Goal: Task Accomplishment & Management: Complete application form

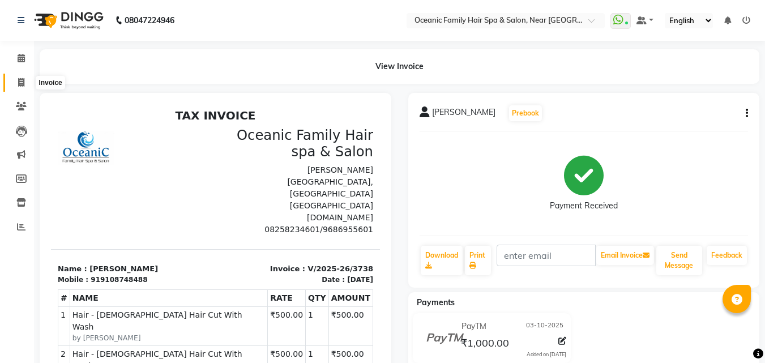
click at [25, 79] on span at bounding box center [21, 82] width 20 height 13
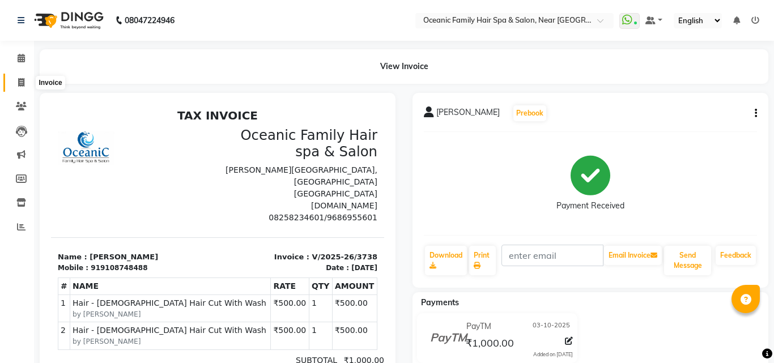
select select "service"
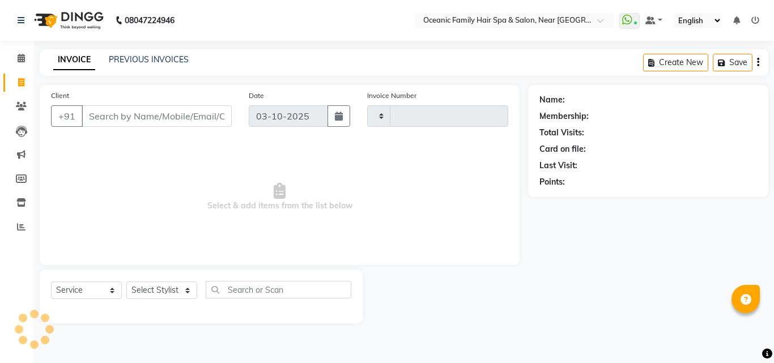
type input "3739"
select select "4366"
click at [153, 293] on select "Select Stylist [PERSON_NAME] [PERSON_NAME] [PERSON_NAME] Riyasat [PERSON_NAME] …" at bounding box center [161, 290] width 71 height 18
select select "23960"
click at [126, 281] on select "Select Stylist [PERSON_NAME] [PERSON_NAME] [PERSON_NAME] Riyasat [PERSON_NAME] …" at bounding box center [161, 290] width 71 height 18
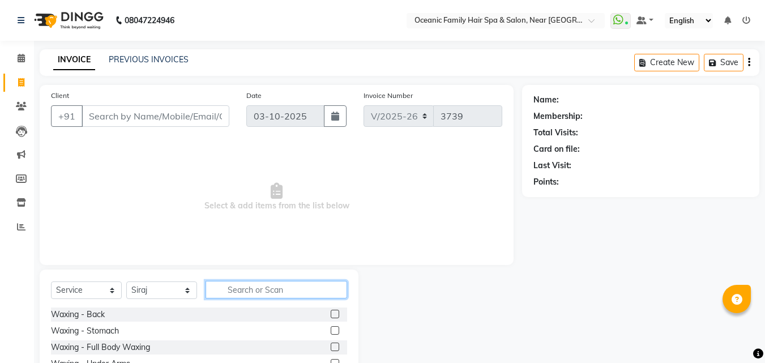
click at [264, 292] on input "text" at bounding box center [277, 290] width 142 height 18
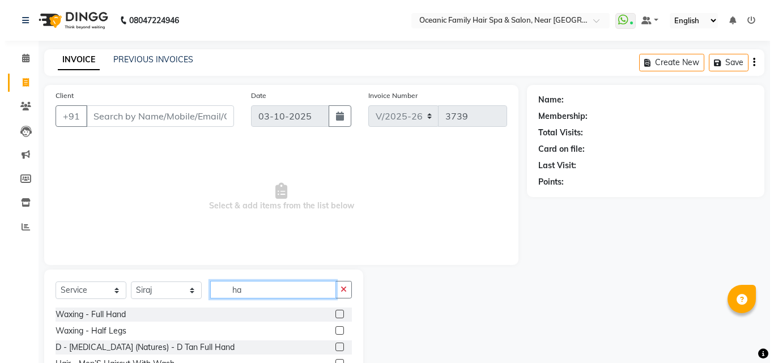
scroll to position [91, 0]
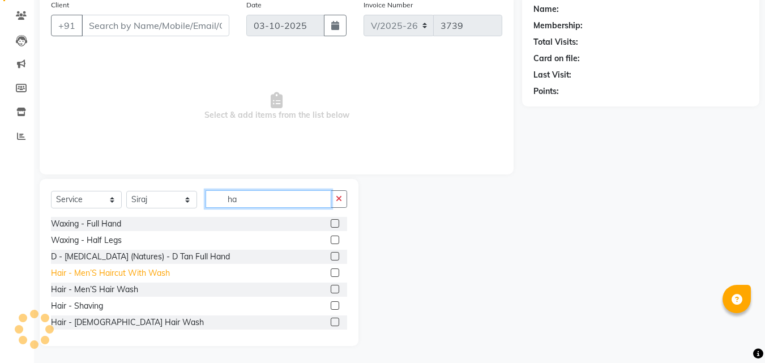
type input "ha"
click at [125, 275] on div "Hair - Men’S Haircut With Wash" at bounding box center [110, 273] width 119 height 12
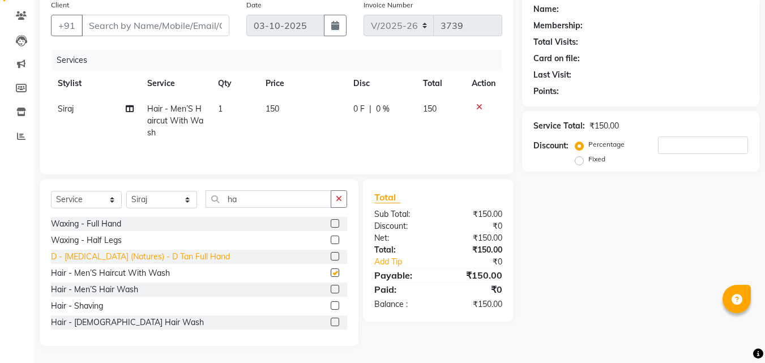
checkbox input "false"
click at [142, 33] on input "Client" at bounding box center [156, 26] width 148 height 22
type input "9"
type input "0"
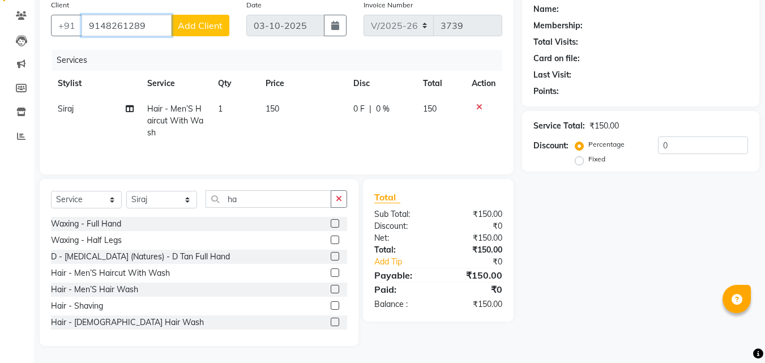
type input "9148261289"
click at [206, 25] on span "Add Client" at bounding box center [200, 25] width 45 height 11
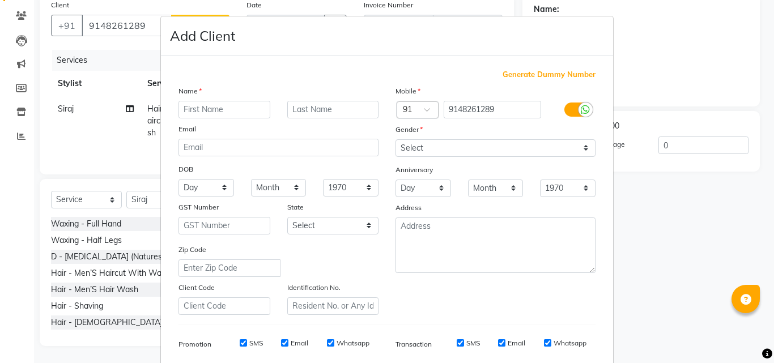
type input "r"
type input "[PERSON_NAME]"
click at [429, 147] on select "Select [DEMOGRAPHIC_DATA] [DEMOGRAPHIC_DATA] Other Prefer Not To Say" at bounding box center [495, 148] width 200 height 18
select select "[DEMOGRAPHIC_DATA]"
click at [395, 139] on select "Select [DEMOGRAPHIC_DATA] [DEMOGRAPHIC_DATA] Other Prefer Not To Say" at bounding box center [495, 148] width 200 height 18
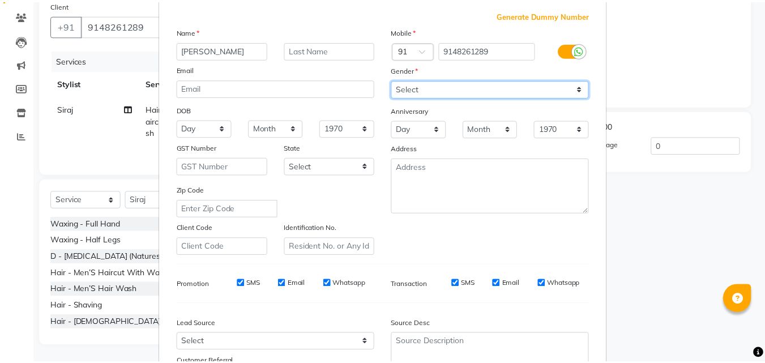
scroll to position [160, 0]
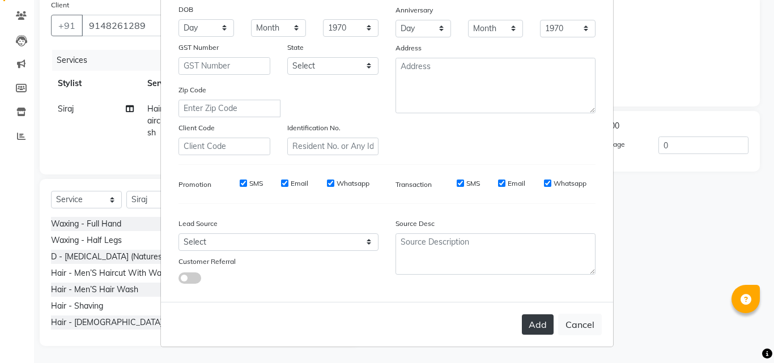
click at [524, 326] on button "Add" at bounding box center [538, 324] width 32 height 20
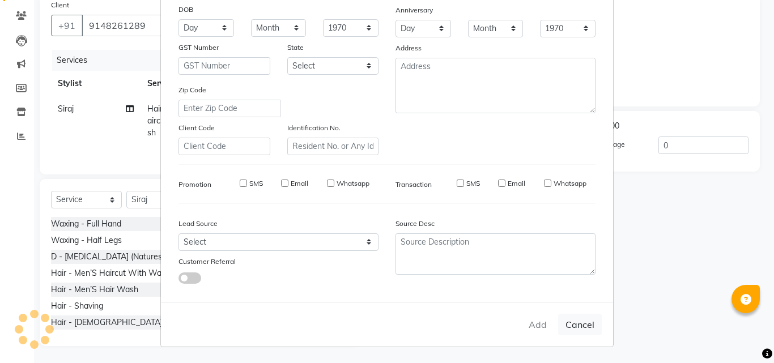
select select
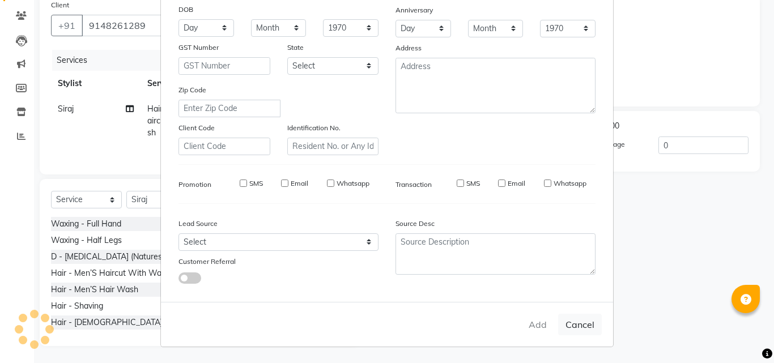
select select
checkbox input "false"
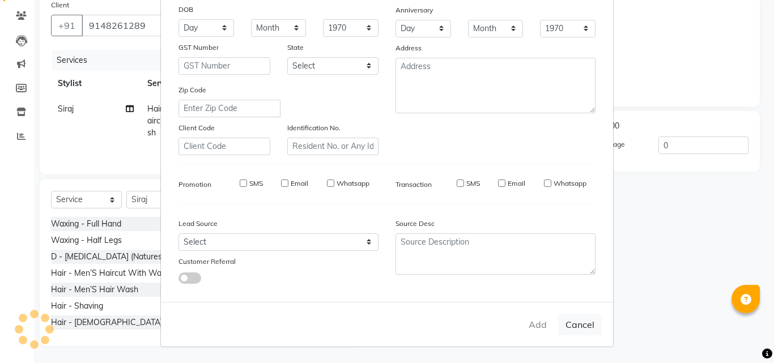
checkbox input "false"
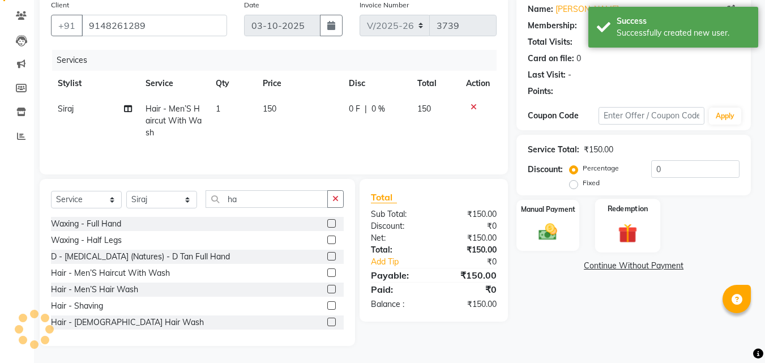
select select "1: Object"
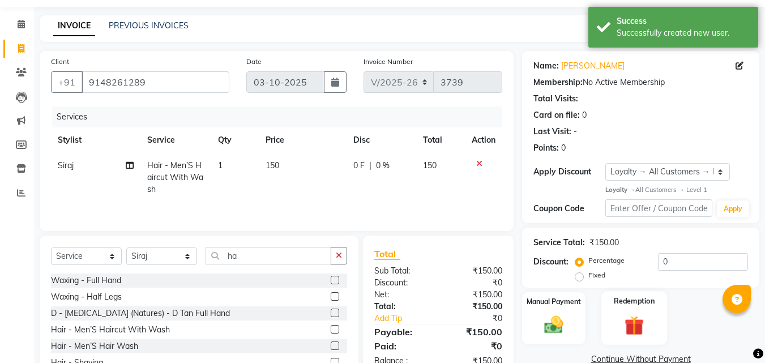
scroll to position [91, 0]
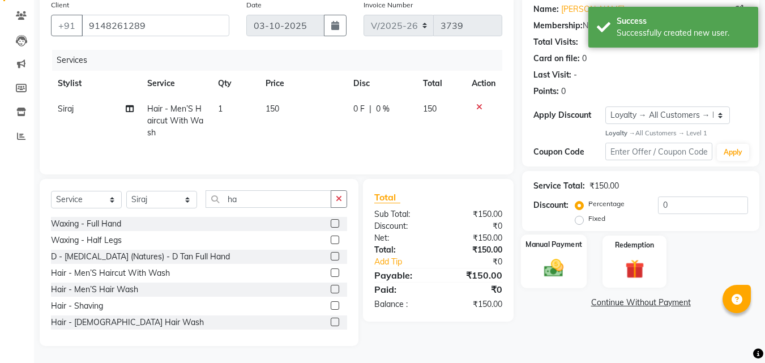
click at [555, 257] on img at bounding box center [554, 268] width 32 height 23
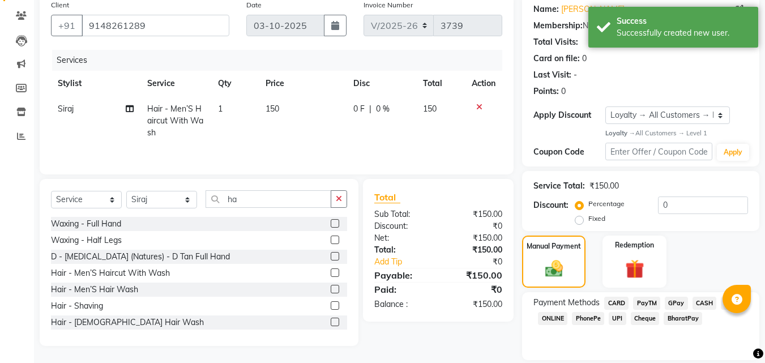
click at [705, 304] on span "CASH" at bounding box center [705, 303] width 24 height 13
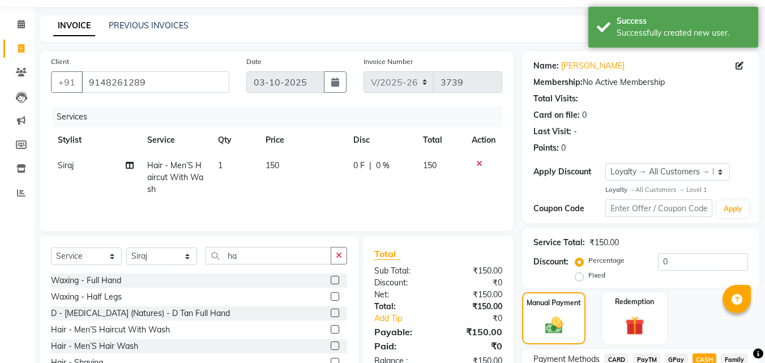
scroll to position [160, 0]
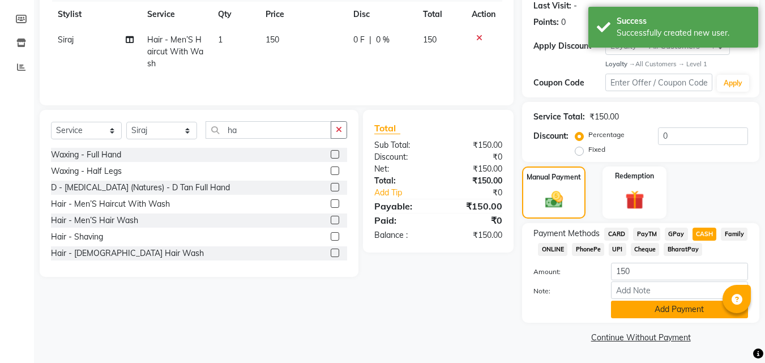
click at [685, 305] on button "Add Payment" at bounding box center [679, 310] width 137 height 18
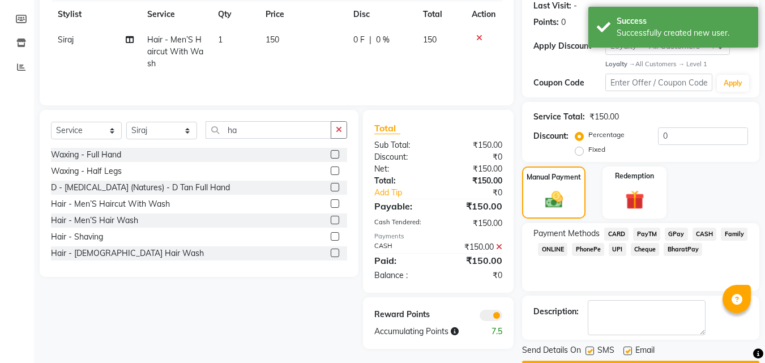
scroll to position [192, 0]
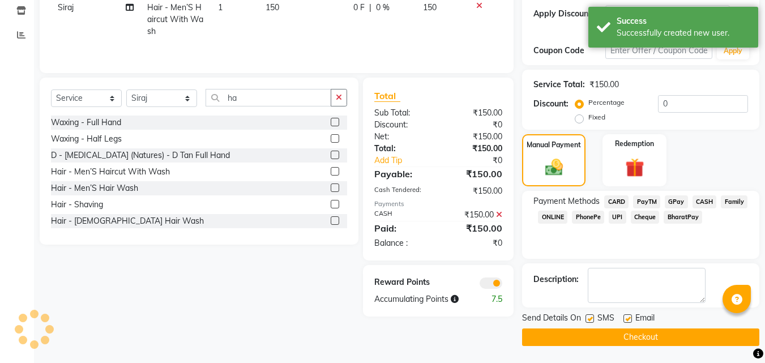
click at [639, 336] on button "Checkout" at bounding box center [640, 337] width 237 height 18
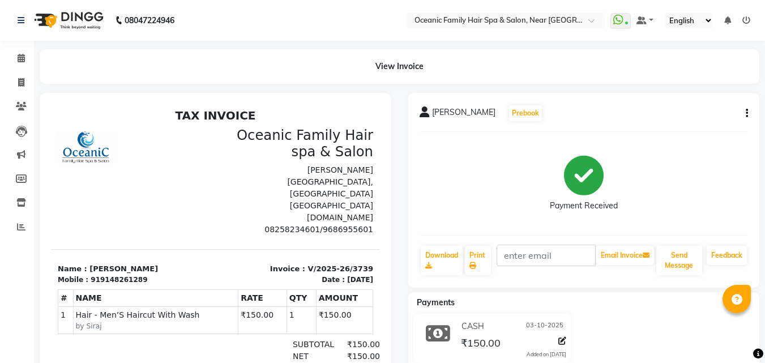
click at [288, 190] on p "[PERSON_NAME][GEOGRAPHIC_DATA], [GEOGRAPHIC_DATA] [GEOGRAPHIC_DATA] [DOMAIN_NAM…" at bounding box center [298, 193] width 151 height 59
click at [19, 84] on icon at bounding box center [21, 82] width 6 height 8
select select "service"
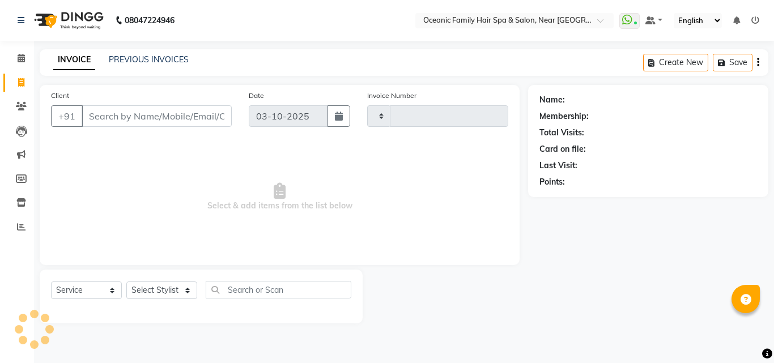
type input "3740"
select select "4366"
click at [109, 119] on input "Client" at bounding box center [157, 116] width 150 height 22
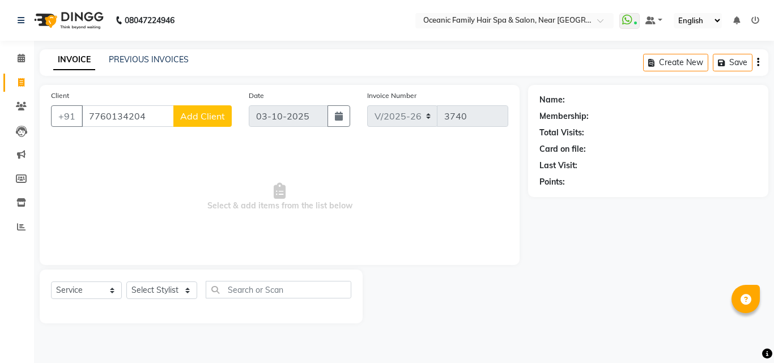
type input "7760134204"
click at [194, 119] on span "Add Client" at bounding box center [202, 115] width 45 height 11
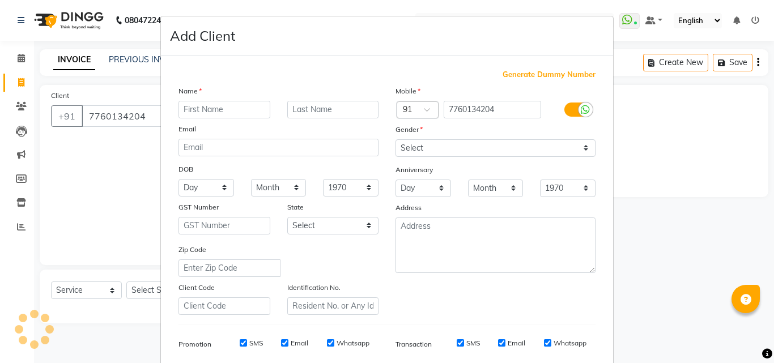
click at [203, 110] on input "text" at bounding box center [224, 110] width 92 height 18
click at [200, 110] on input "sumath" at bounding box center [224, 110] width 92 height 18
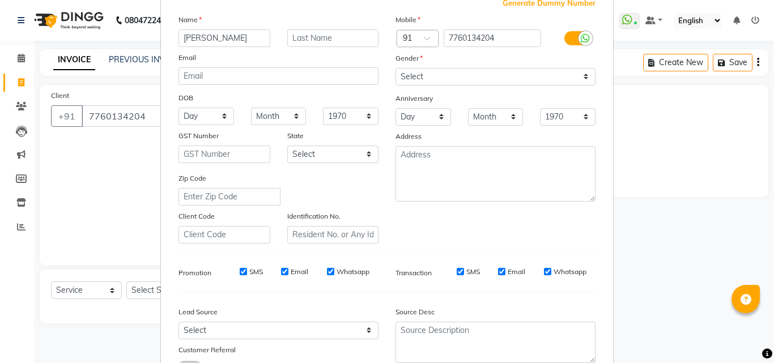
scroll to position [160, 0]
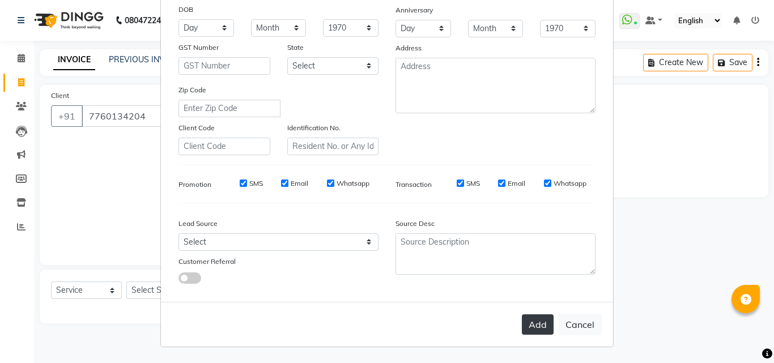
type input "[PERSON_NAME]"
click at [524, 326] on button "Add" at bounding box center [538, 324] width 32 height 20
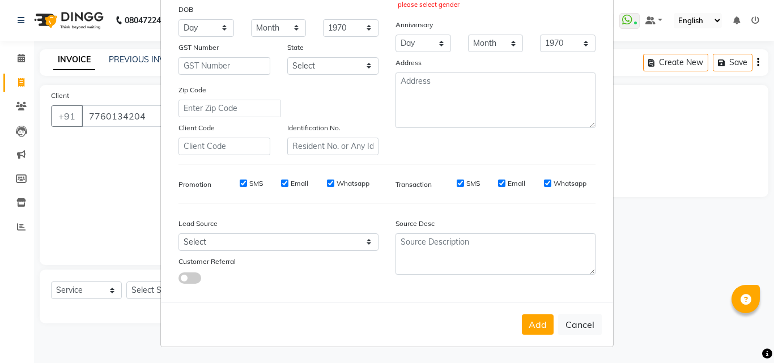
click at [417, 152] on div "Mobile Country Code × 91 7760134204 Gender Select [DEMOGRAPHIC_DATA] [DEMOGRAPH…" at bounding box center [495, 40] width 217 height 230
click at [430, 153] on div "Mobile Country Code × 91 7760134204 Gender Select [DEMOGRAPHIC_DATA] [DEMOGRAPH…" at bounding box center [495, 40] width 217 height 230
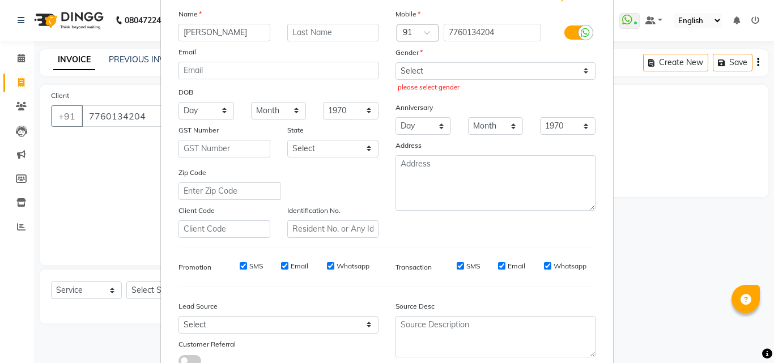
scroll to position [0, 0]
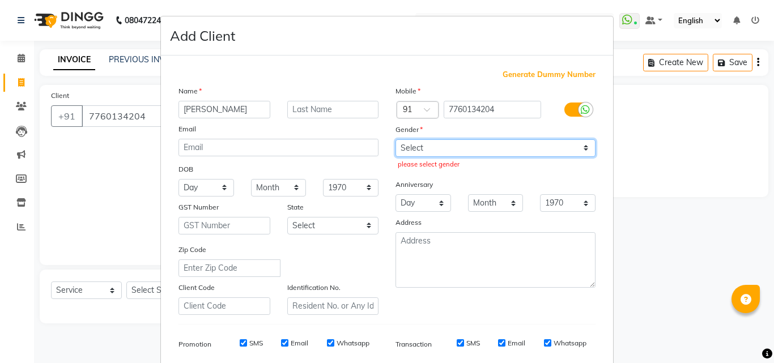
click at [409, 142] on select "Select [DEMOGRAPHIC_DATA] [DEMOGRAPHIC_DATA] Other Prefer Not To Say" at bounding box center [495, 148] width 200 height 18
select select "[DEMOGRAPHIC_DATA]"
click at [395, 139] on select "Select [DEMOGRAPHIC_DATA] [DEMOGRAPHIC_DATA] Other Prefer Not To Say" at bounding box center [495, 148] width 200 height 18
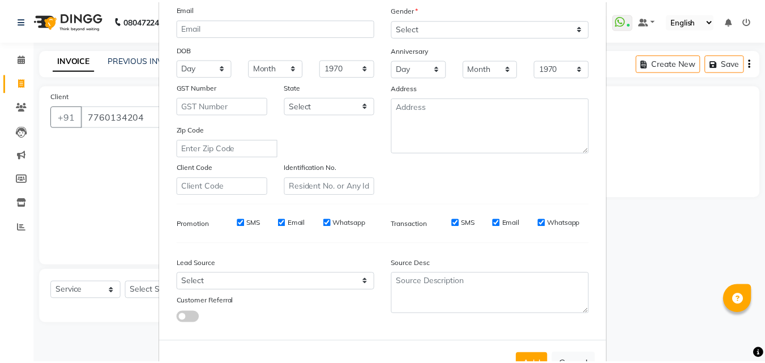
scroll to position [160, 0]
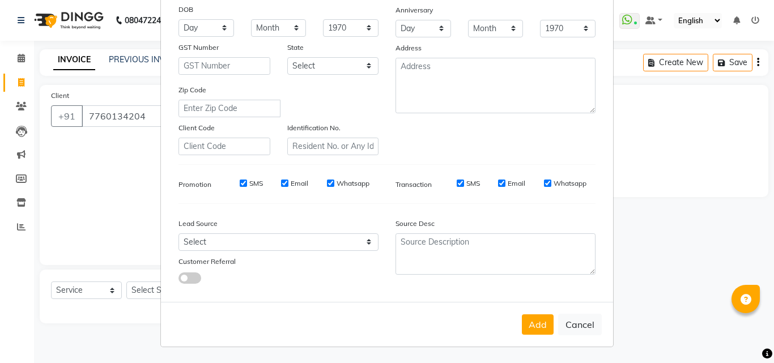
click at [530, 327] on button "Add" at bounding box center [538, 324] width 32 height 20
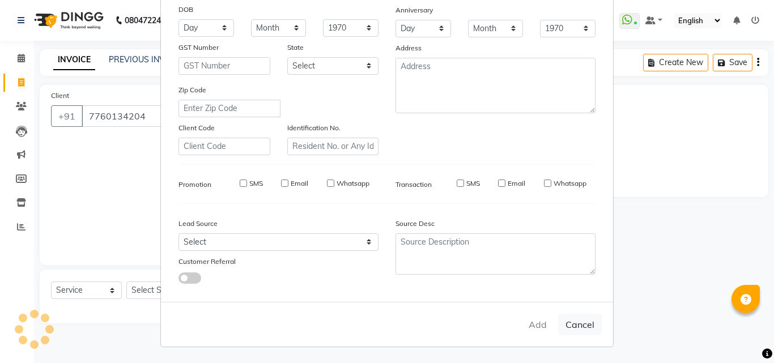
select select
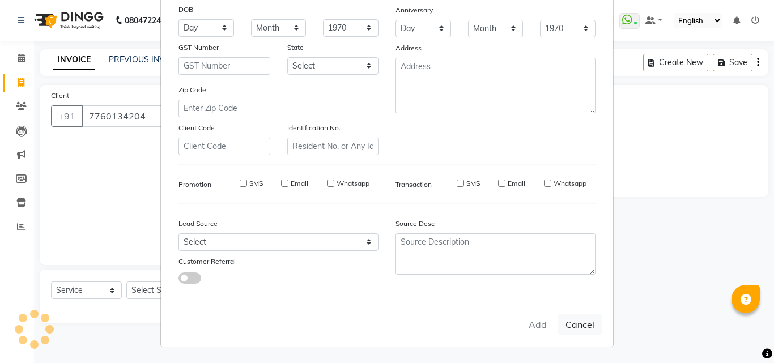
select select
checkbox input "false"
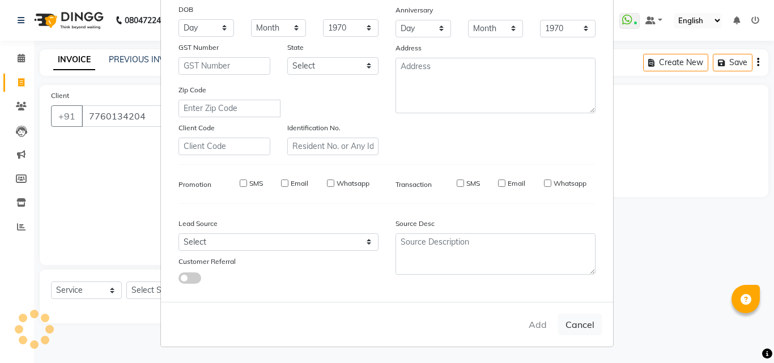
checkbox input "false"
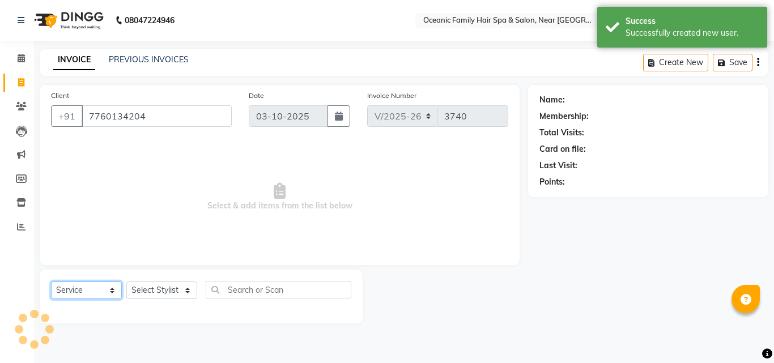
drag, startPoint x: 84, startPoint y: 288, endPoint x: 79, endPoint y: 284, distance: 6.4
click at [84, 288] on select "Select Service Product Membership Package Voucher Prepaid Gift Card" at bounding box center [86, 290] width 71 height 18
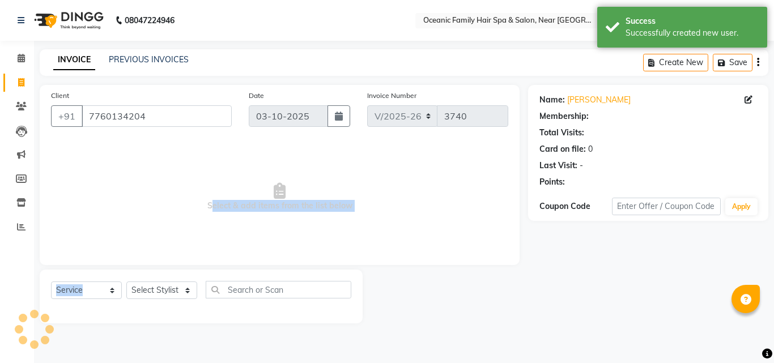
click at [173, 267] on div "Client [PHONE_NUMBER] Date [DATE] Invoice Number V/2025 V/[PHONE_NUMBER] Select…" at bounding box center [279, 204] width 497 height 238
click at [154, 284] on select "Select Stylist [PERSON_NAME] [PERSON_NAME] [PERSON_NAME] Riyasat [PERSON_NAME] …" at bounding box center [161, 290] width 71 height 18
select select "1: Object"
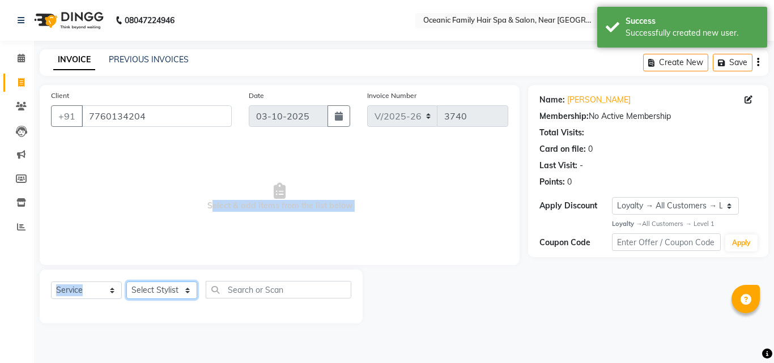
select select "23948"
click at [126, 281] on select "Select Stylist [PERSON_NAME] [PERSON_NAME] [PERSON_NAME] Riyasat [PERSON_NAME] …" at bounding box center [161, 290] width 71 height 18
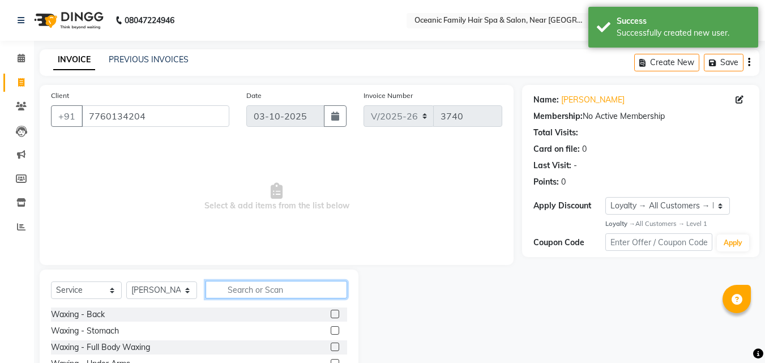
drag, startPoint x: 227, startPoint y: 288, endPoint x: 326, endPoint y: 305, distance: 99.9
click at [229, 289] on input "text" at bounding box center [277, 290] width 142 height 18
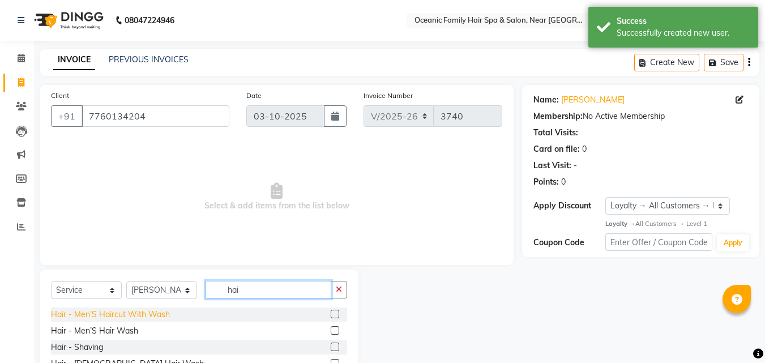
type input "hai"
click at [107, 313] on div "Hair - Men’S Haircut With Wash" at bounding box center [110, 315] width 119 height 12
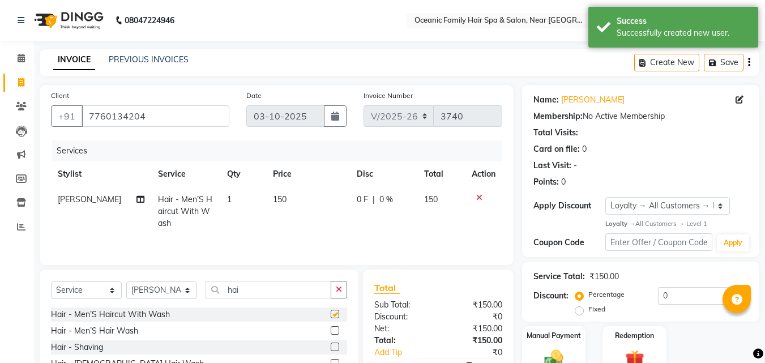
checkbox input "false"
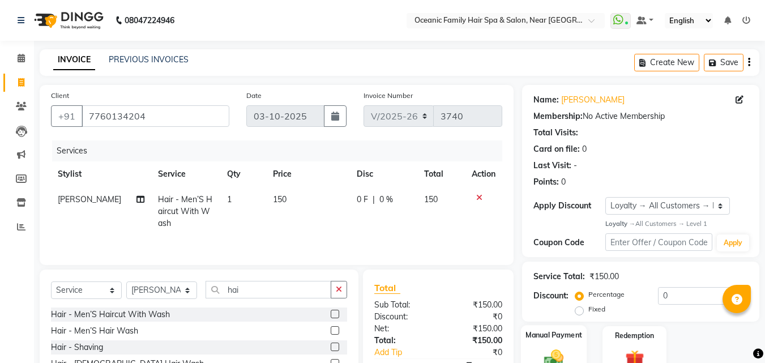
scroll to position [91, 0]
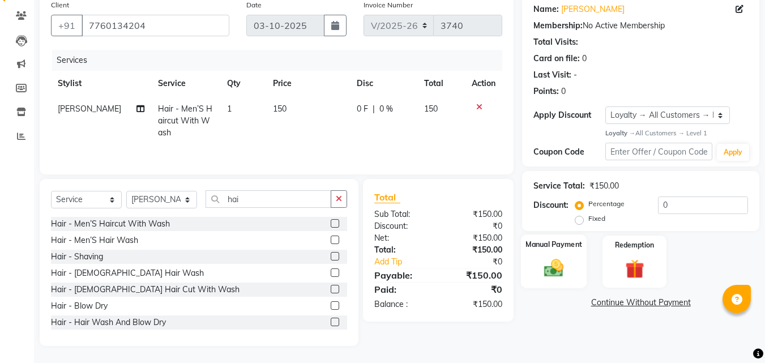
click at [561, 270] on img at bounding box center [554, 268] width 32 height 23
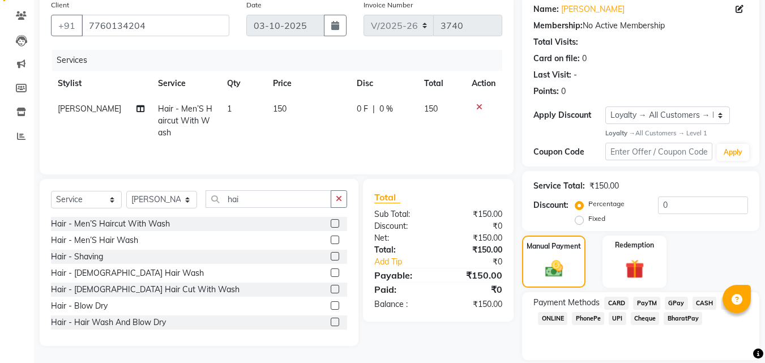
click at [735, 267] on div "Manual Payment Redemption" at bounding box center [641, 262] width 254 height 52
drag, startPoint x: 638, startPoint y: 302, endPoint x: 773, endPoint y: 266, distance: 139.6
click at [638, 304] on span "PayTM" at bounding box center [646, 303] width 27 height 13
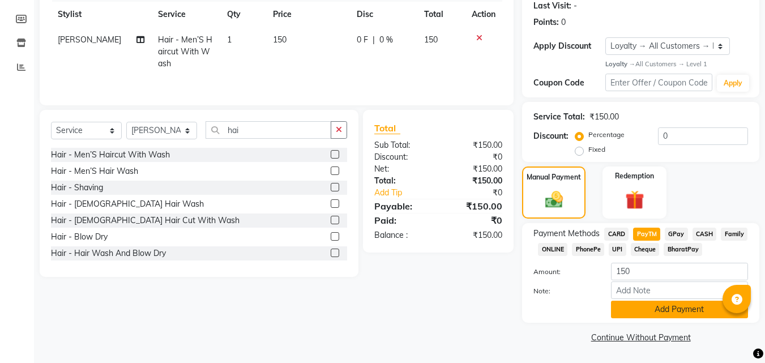
click at [632, 308] on button "Add Payment" at bounding box center [679, 310] width 137 height 18
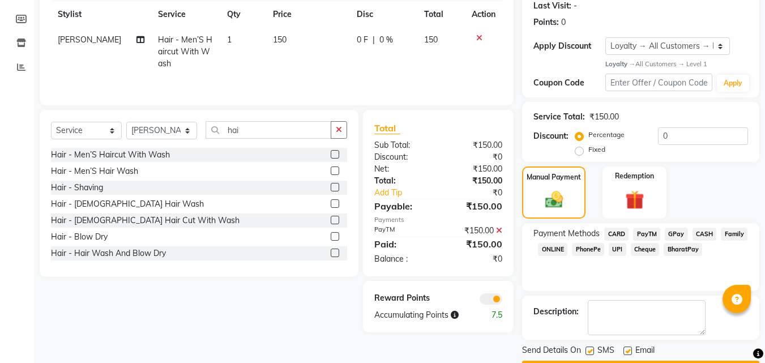
scroll to position [192, 0]
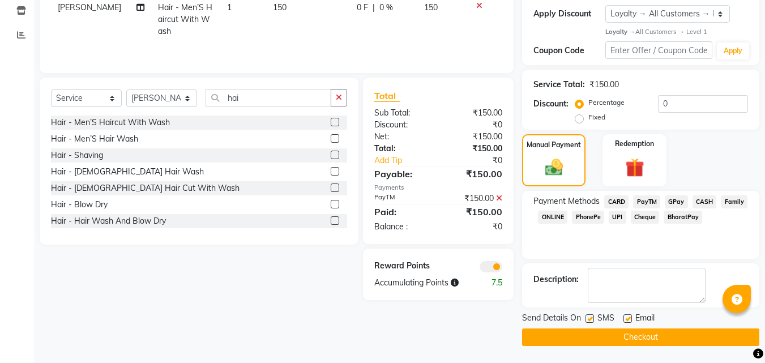
click at [616, 333] on button "Checkout" at bounding box center [640, 337] width 237 height 18
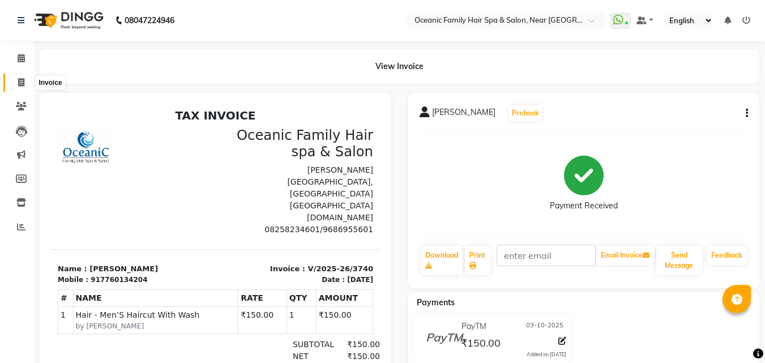
click at [15, 84] on span at bounding box center [21, 82] width 20 height 13
select select "service"
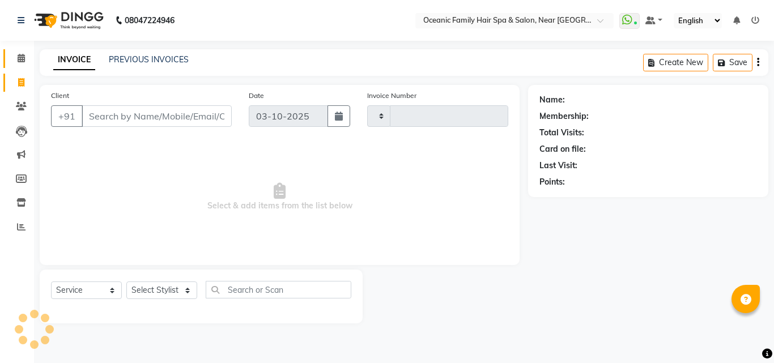
type input "3741"
select select "4366"
click at [19, 52] on span at bounding box center [21, 58] width 20 height 13
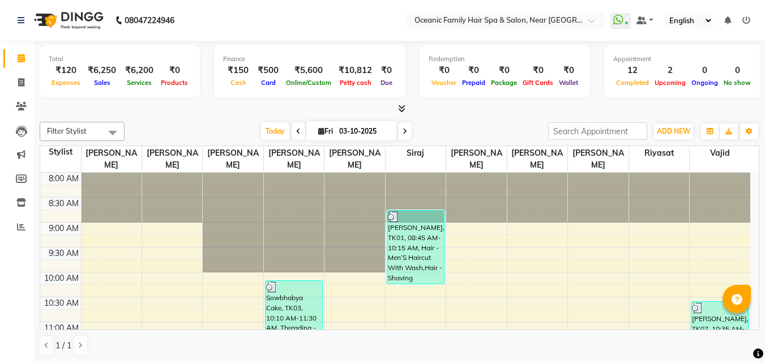
click at [263, 23] on nav "08047224946 Select Location × Oceanic Family Hair Spa & Salon, Near [GEOGRAPHIC…" at bounding box center [382, 20] width 765 height 41
click at [20, 82] on icon at bounding box center [21, 82] width 6 height 8
select select "service"
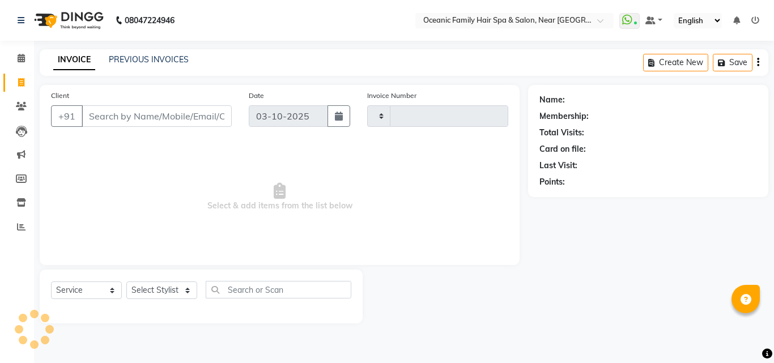
type input "3741"
select select "4366"
click at [250, 15] on nav "08047224946 Select Location × Oceanic Family Hair Spa & Salon, Near [GEOGRAPHIC…" at bounding box center [387, 20] width 774 height 41
click at [174, 59] on link "PREVIOUS INVOICES" at bounding box center [149, 59] width 80 height 10
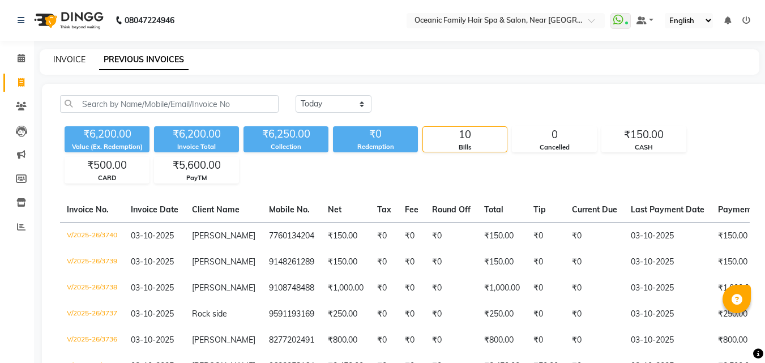
click at [67, 58] on link "INVOICE" at bounding box center [69, 59] width 32 height 10
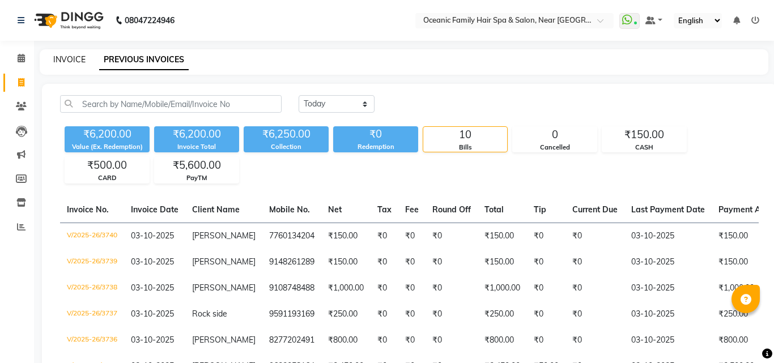
select select "4366"
select select "service"
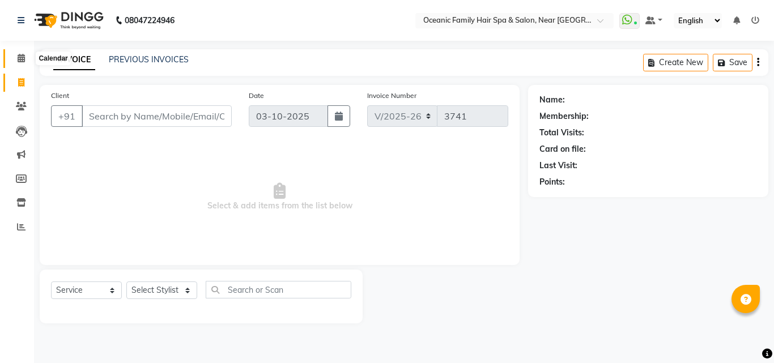
click at [22, 58] on icon at bounding box center [21, 58] width 7 height 8
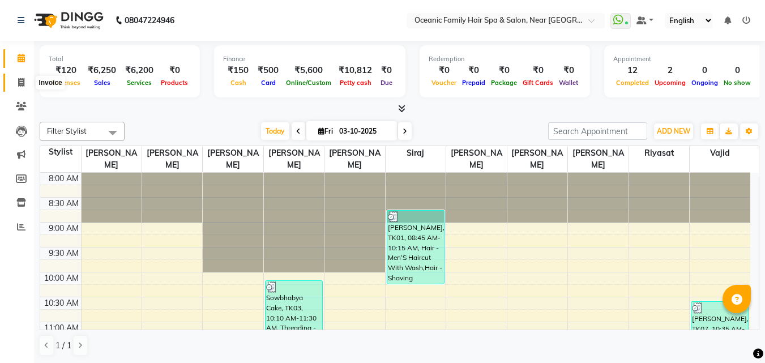
click at [25, 78] on span at bounding box center [21, 82] width 20 height 13
select select "4366"
select select "service"
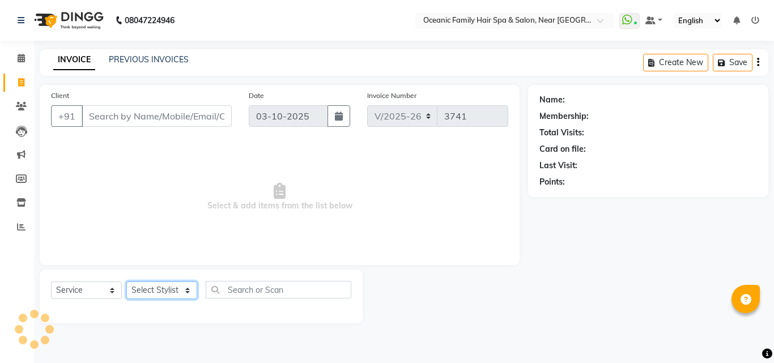
click at [148, 284] on select "Select Stylist" at bounding box center [161, 290] width 71 height 18
select select "89184"
click at [126, 281] on select "Select Stylist [PERSON_NAME] [PERSON_NAME] [PERSON_NAME] Riyasat [PERSON_NAME] …" at bounding box center [161, 290] width 71 height 18
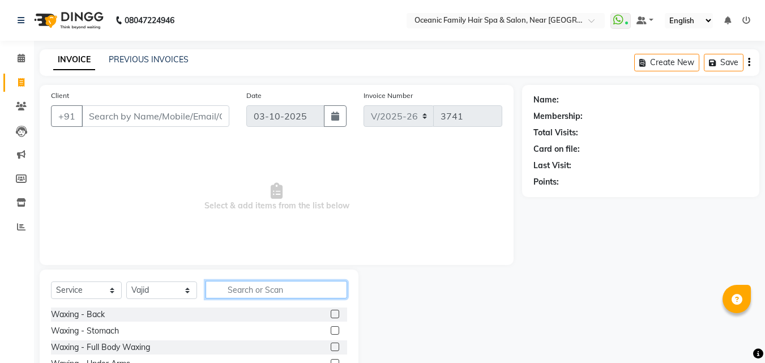
click at [277, 287] on input "text" at bounding box center [277, 290] width 142 height 18
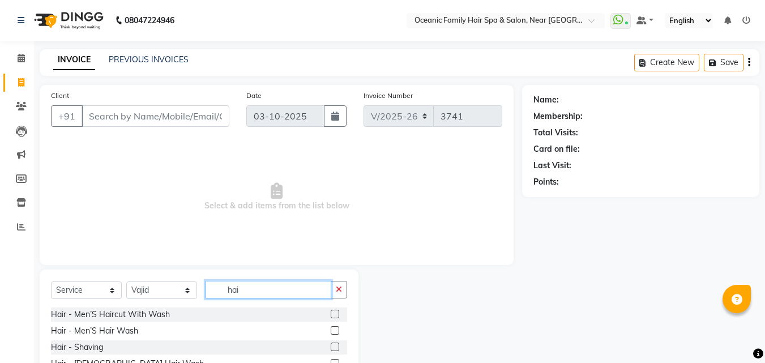
type input "hai"
click at [331, 311] on label at bounding box center [335, 314] width 8 height 8
click at [331, 311] on input "checkbox" at bounding box center [334, 314] width 7 height 7
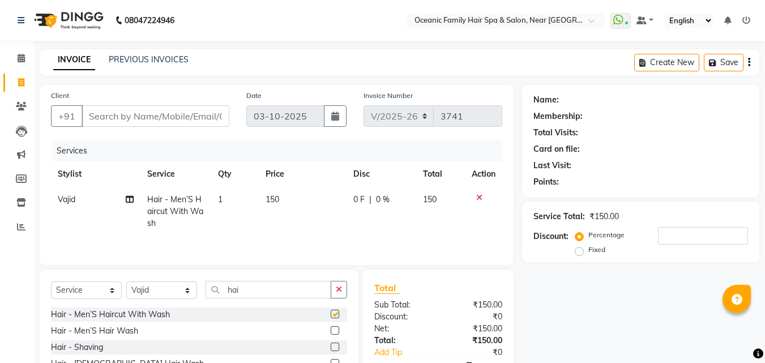
checkbox input "false"
click at [134, 109] on input "Client" at bounding box center [156, 116] width 148 height 22
type input "7"
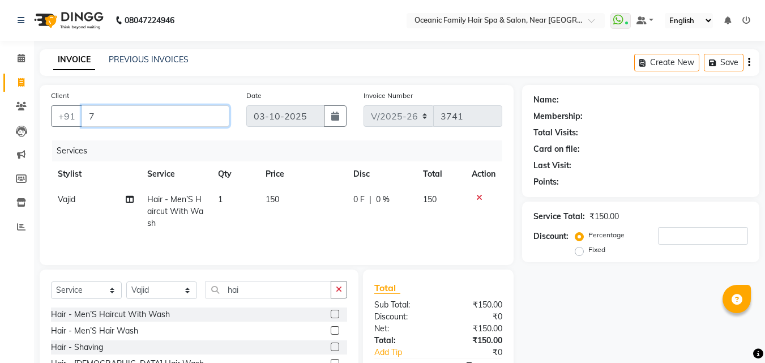
type input "0"
type input "7795025449"
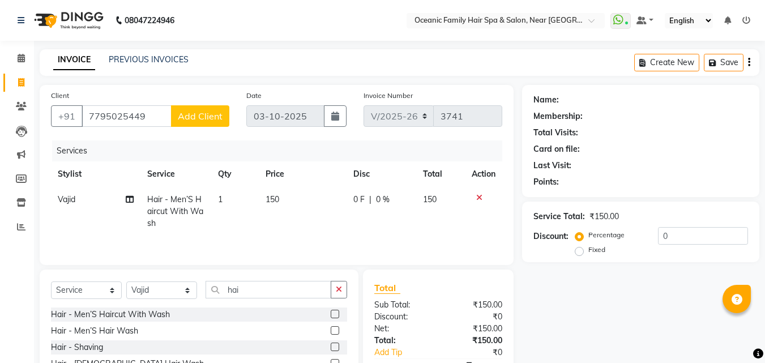
click at [195, 119] on span "Add Client" at bounding box center [200, 115] width 45 height 11
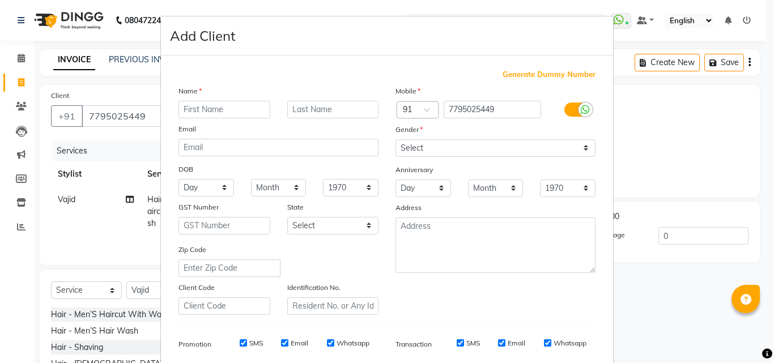
click at [210, 109] on input "text" at bounding box center [224, 110] width 92 height 18
type input "[PERSON_NAME]"
click at [424, 147] on select "Select [DEMOGRAPHIC_DATA] [DEMOGRAPHIC_DATA] Other Prefer Not To Say" at bounding box center [495, 148] width 200 height 18
select select "[DEMOGRAPHIC_DATA]"
click at [395, 139] on select "Select [DEMOGRAPHIC_DATA] [DEMOGRAPHIC_DATA] Other Prefer Not To Say" at bounding box center [495, 148] width 200 height 18
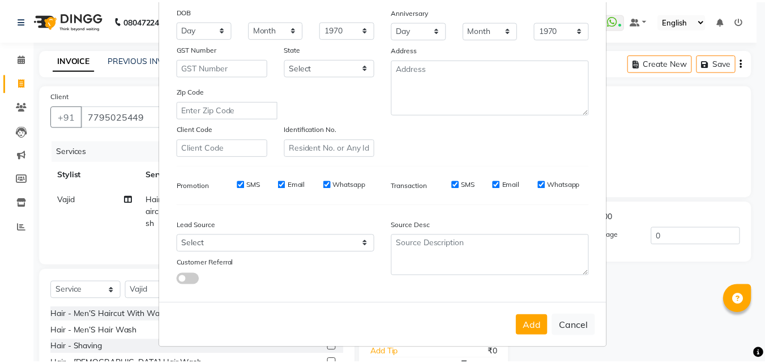
scroll to position [160, 0]
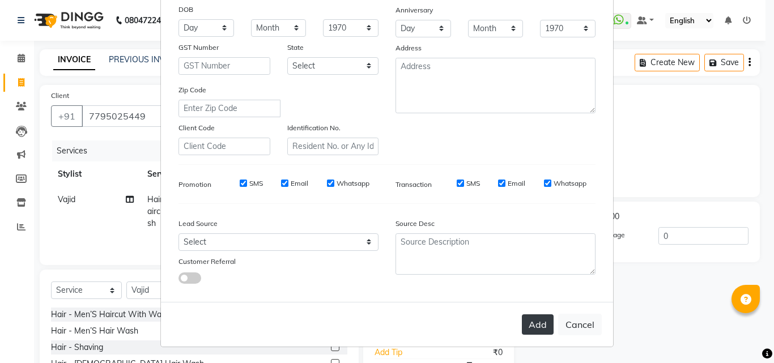
click at [527, 324] on button "Add" at bounding box center [538, 324] width 32 height 20
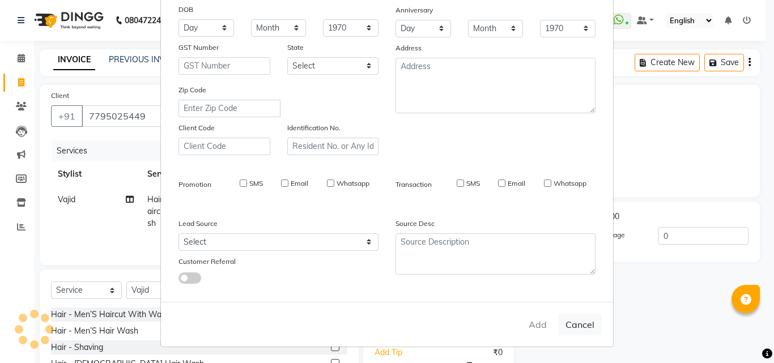
select select
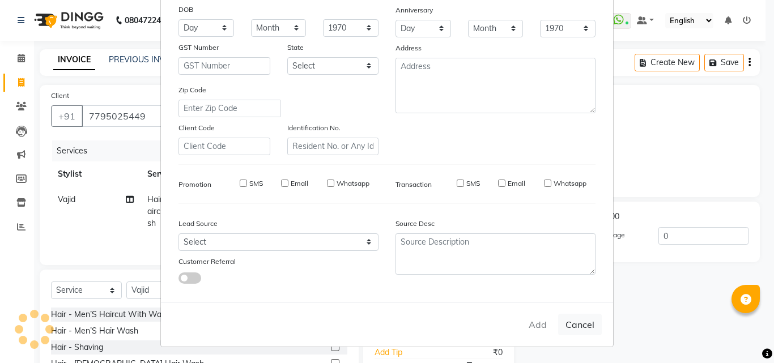
select select
checkbox input "false"
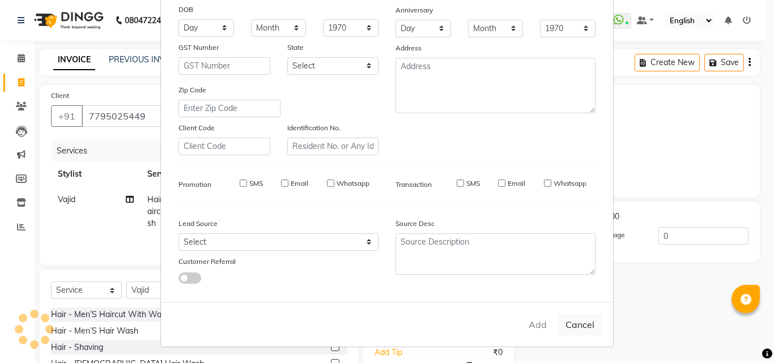
checkbox input "false"
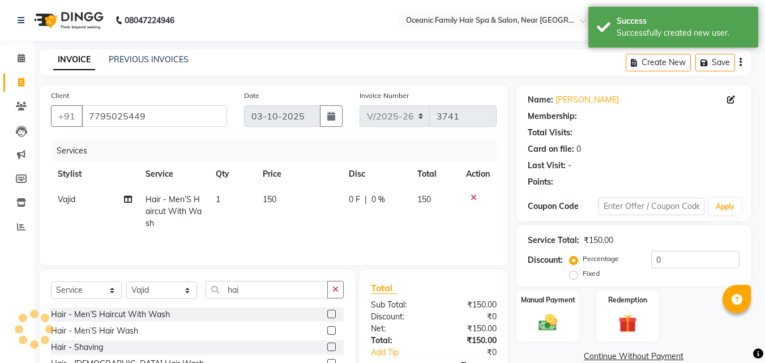
select select "1: Object"
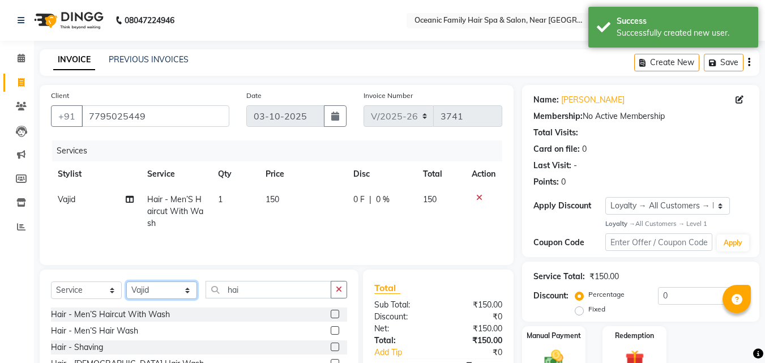
click at [160, 288] on select "Select Stylist [PERSON_NAME] [PERSON_NAME] [PERSON_NAME] Riyasat [PERSON_NAME] …" at bounding box center [161, 290] width 71 height 18
select select "23960"
click at [126, 281] on select "Select Stylist [PERSON_NAME] [PERSON_NAME] [PERSON_NAME] Riyasat [PERSON_NAME] …" at bounding box center [161, 290] width 71 height 18
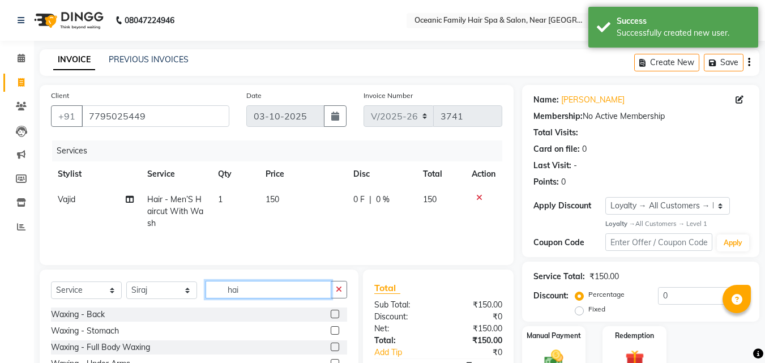
click at [272, 285] on input "hai" at bounding box center [269, 290] width 126 height 18
type input "h"
type input "hai"
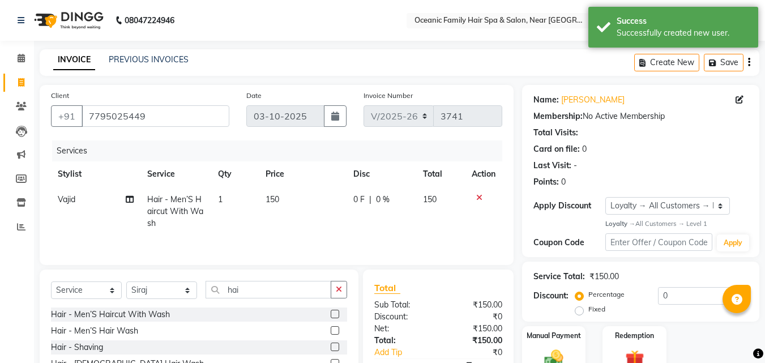
click at [331, 310] on label at bounding box center [335, 314] width 8 height 8
click at [331, 311] on input "checkbox" at bounding box center [334, 314] width 7 height 7
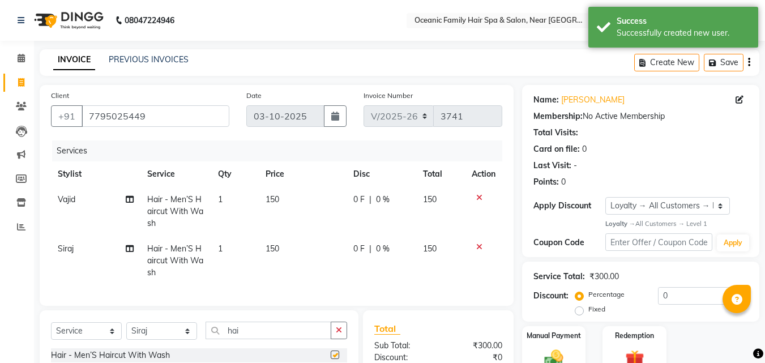
checkbox input "false"
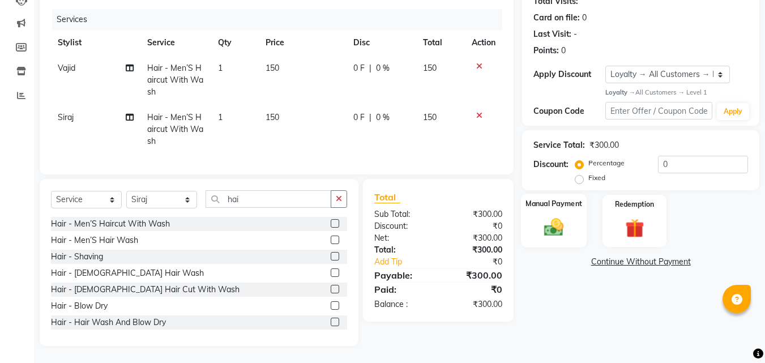
click at [570, 210] on div "Manual Payment" at bounding box center [554, 221] width 66 height 54
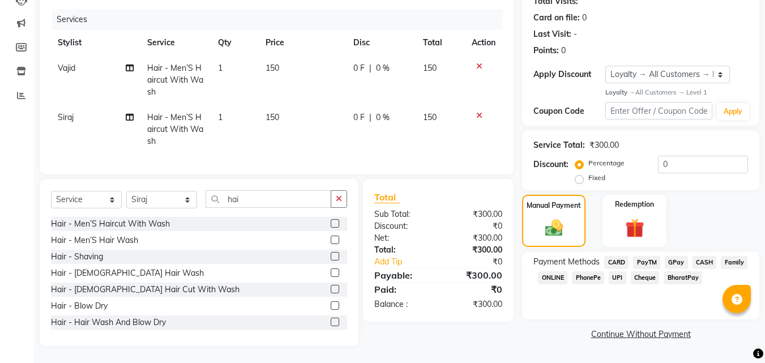
click at [652, 256] on span "PayTM" at bounding box center [646, 262] width 27 height 13
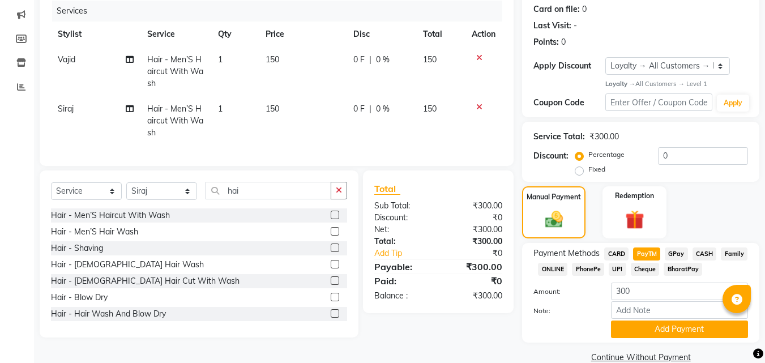
scroll to position [160, 0]
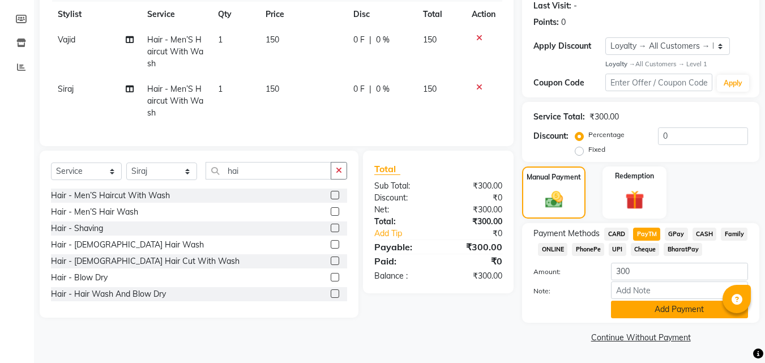
drag, startPoint x: 661, startPoint y: 309, endPoint x: 773, endPoint y: 240, distance: 130.9
click at [661, 308] on button "Add Payment" at bounding box center [679, 310] width 137 height 18
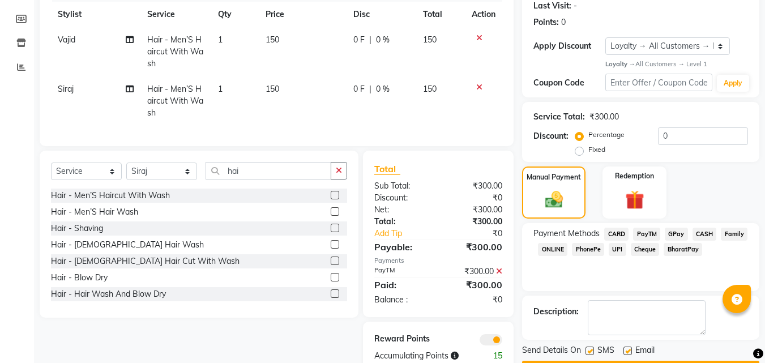
scroll to position [195, 0]
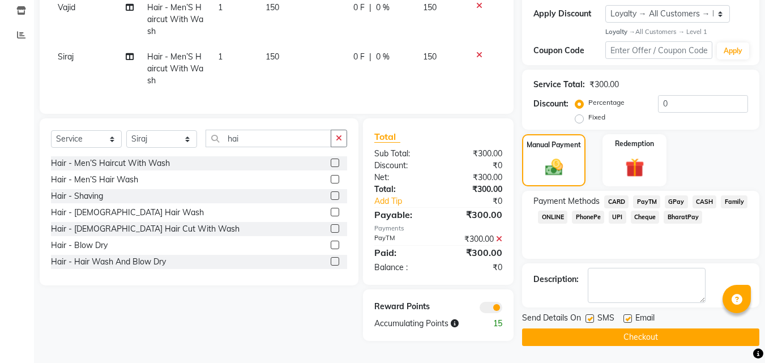
click at [633, 330] on button "Checkout" at bounding box center [640, 337] width 237 height 18
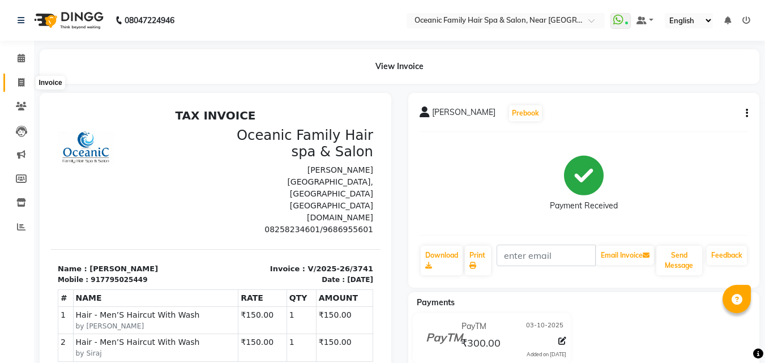
click at [17, 78] on span at bounding box center [21, 82] width 20 height 13
select select "service"
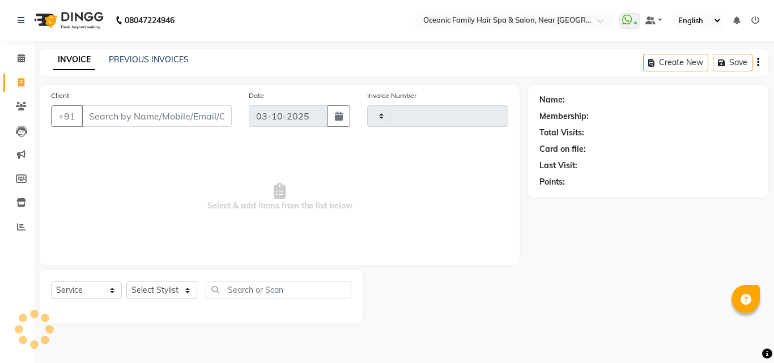
type input "3742"
select select "4366"
click at [159, 298] on select "Select Stylist" at bounding box center [161, 290] width 71 height 18
click at [177, 293] on select "Select Stylist" at bounding box center [161, 290] width 71 height 18
click at [177, 293] on select "Select Stylist [PERSON_NAME] [PERSON_NAME] [PERSON_NAME] Riyasat [PERSON_NAME] …" at bounding box center [161, 290] width 71 height 18
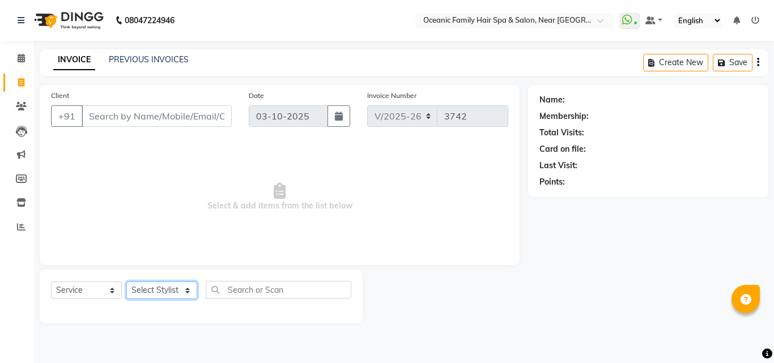
select select "23958"
click at [126, 281] on select "Select Stylist [PERSON_NAME] [PERSON_NAME] [PERSON_NAME] Riyasat [PERSON_NAME] …" at bounding box center [161, 290] width 71 height 18
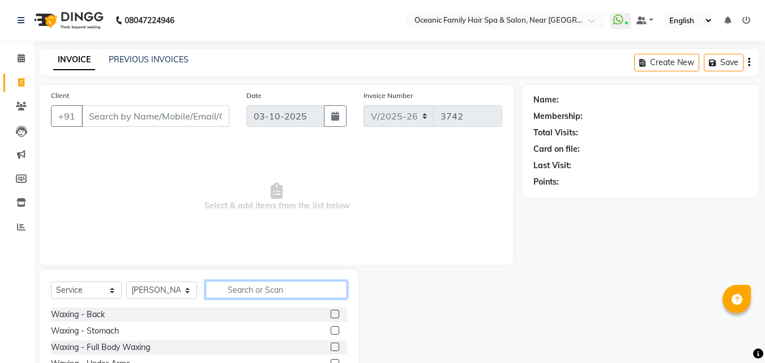
click at [303, 284] on input "text" at bounding box center [277, 290] width 142 height 18
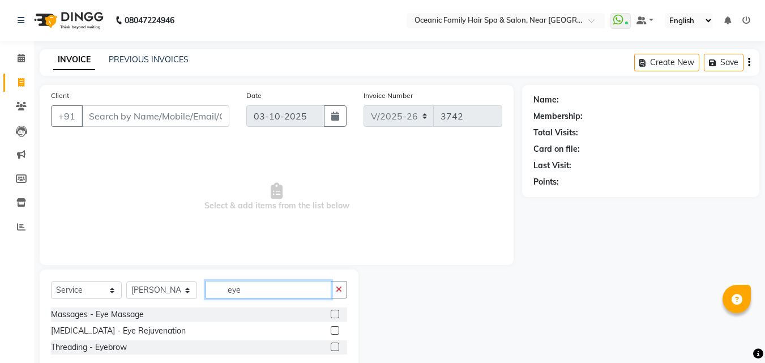
type input "eye"
click at [334, 344] on label at bounding box center [335, 347] width 8 height 8
click at [334, 344] on input "checkbox" at bounding box center [334, 347] width 7 height 7
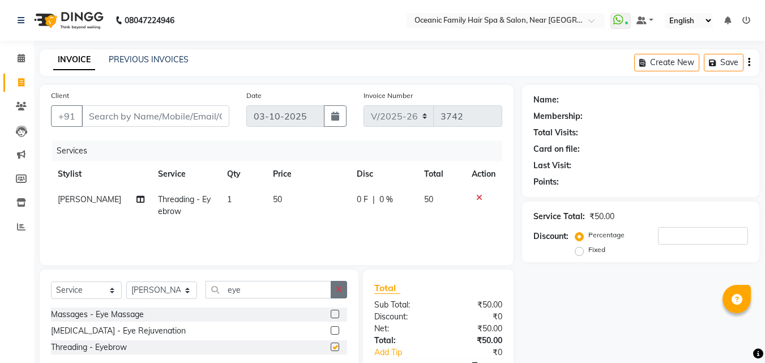
checkbox input "false"
click at [338, 290] on icon "button" at bounding box center [339, 289] width 6 height 8
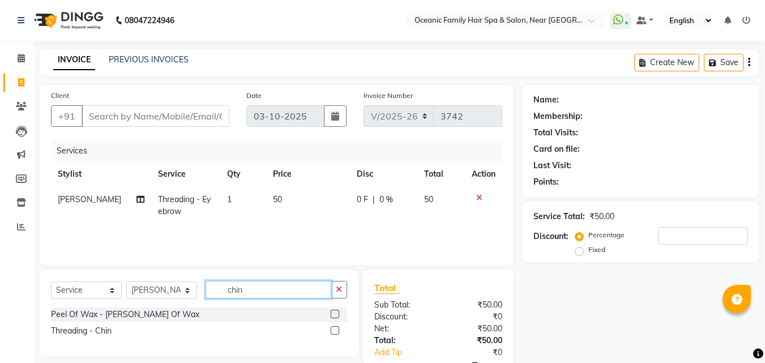
scroll to position [57, 0]
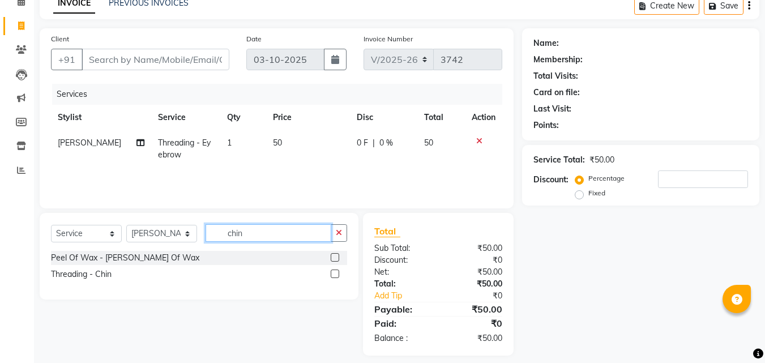
type input "chin"
click at [337, 271] on label at bounding box center [335, 274] width 8 height 8
click at [337, 271] on input "checkbox" at bounding box center [334, 274] width 7 height 7
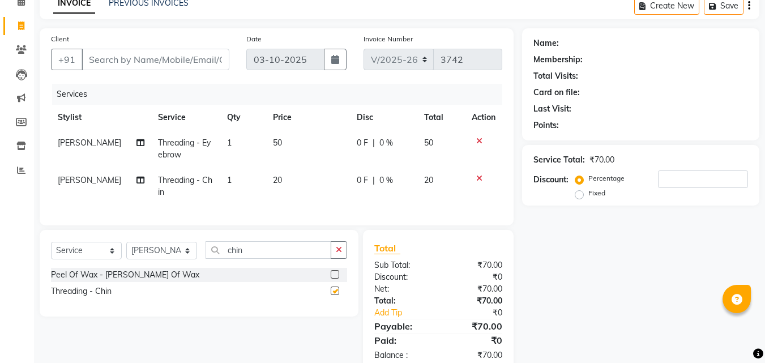
checkbox input "false"
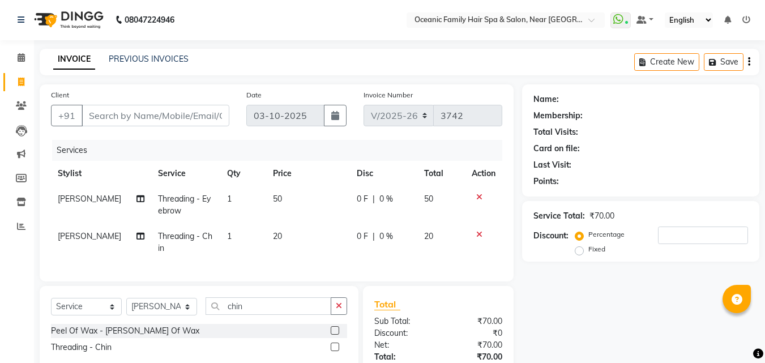
scroll to position [0, 0]
click at [193, 123] on input "Client" at bounding box center [156, 116] width 148 height 22
type input "8"
type input "0"
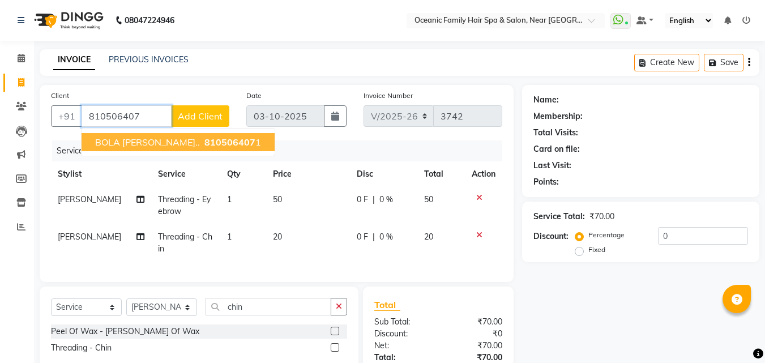
click at [215, 138] on span "810506407" at bounding box center [229, 141] width 51 height 11
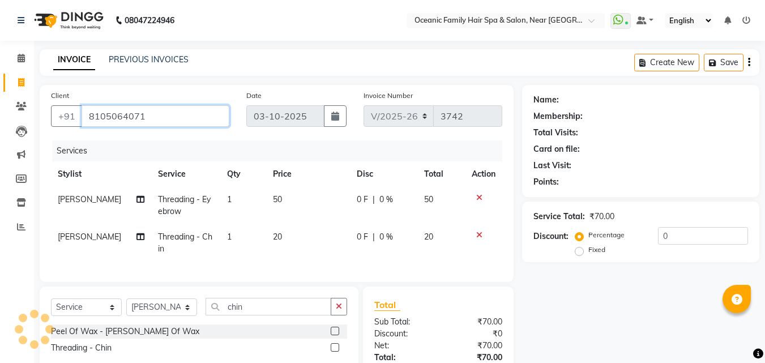
type input "8105064071"
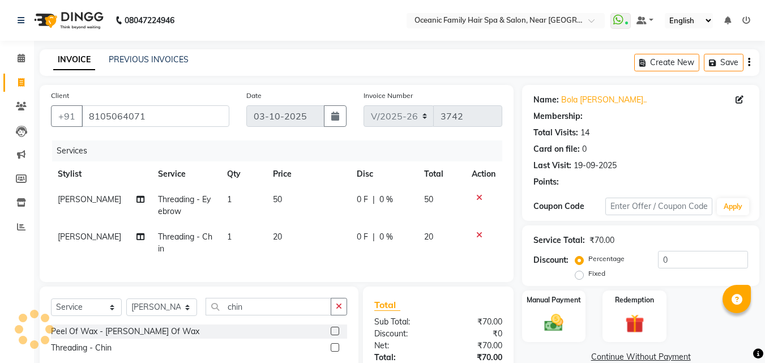
select select "1: Object"
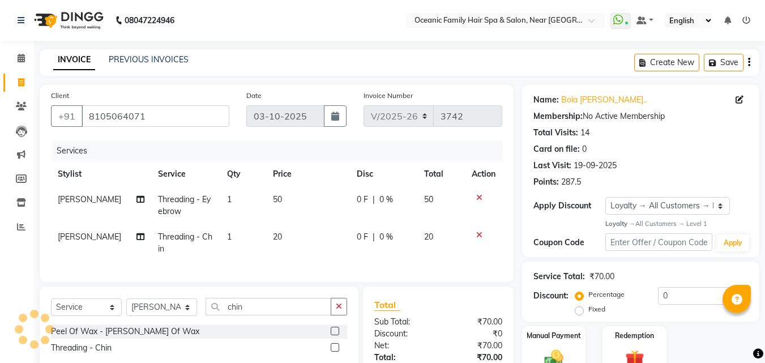
scroll to position [92, 0]
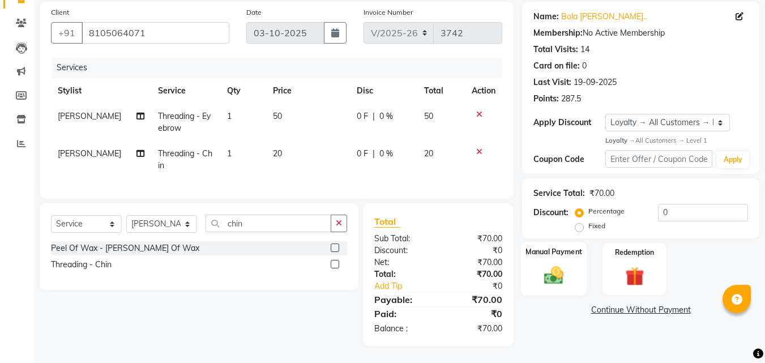
click at [546, 264] on img at bounding box center [554, 275] width 32 height 23
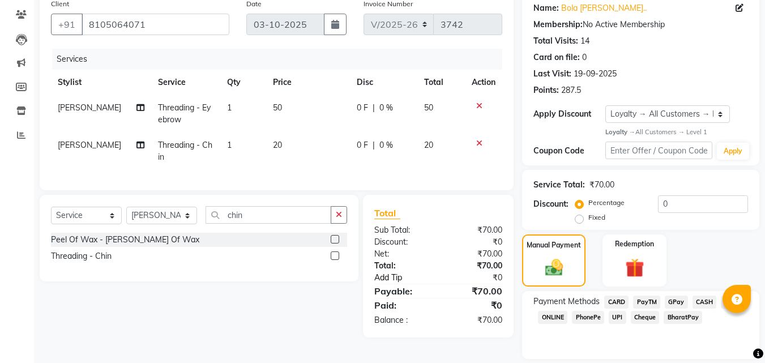
scroll to position [128, 0]
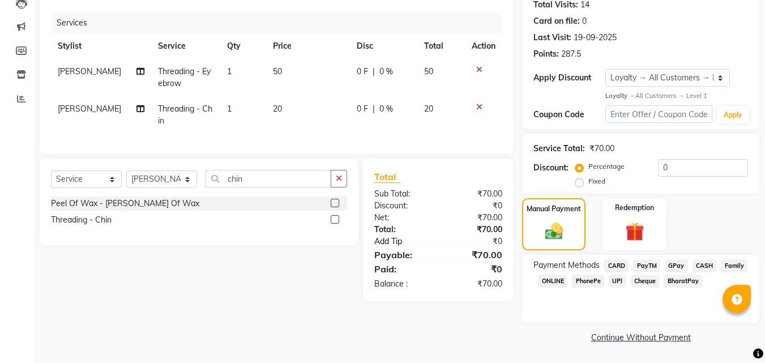
click at [395, 246] on link "Add Tip" at bounding box center [408, 242] width 84 height 12
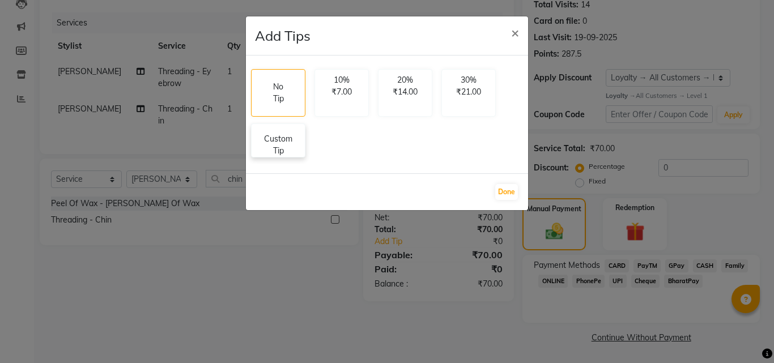
click at [292, 152] on p "Custom Tip" at bounding box center [278, 145] width 40 height 24
select select "23958"
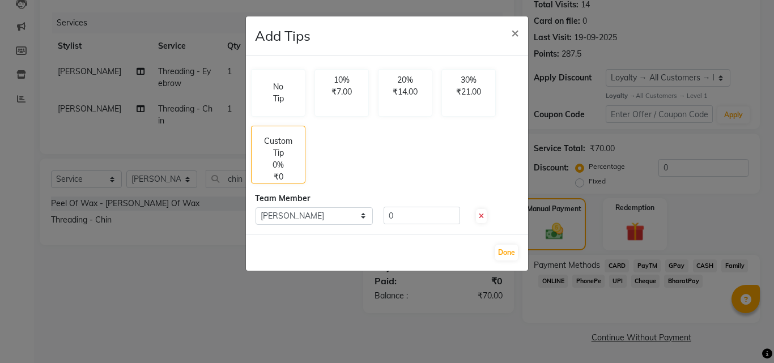
click at [484, 217] on span at bounding box center [481, 216] width 11 height 14
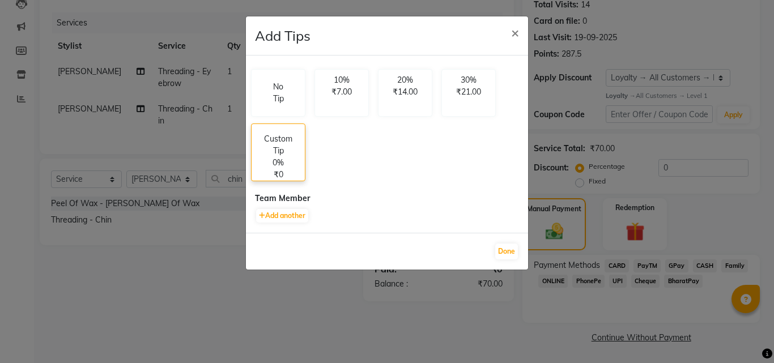
click at [285, 170] on div "Custom Tip 0% ₹0" at bounding box center [278, 152] width 54 height 58
select select "23958"
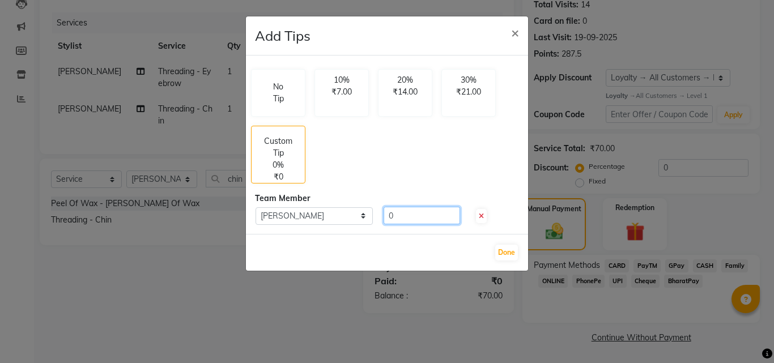
click at [415, 213] on input "0" at bounding box center [421, 216] width 76 height 18
type input "20"
click at [513, 248] on button "Done" at bounding box center [506, 253] width 23 height 16
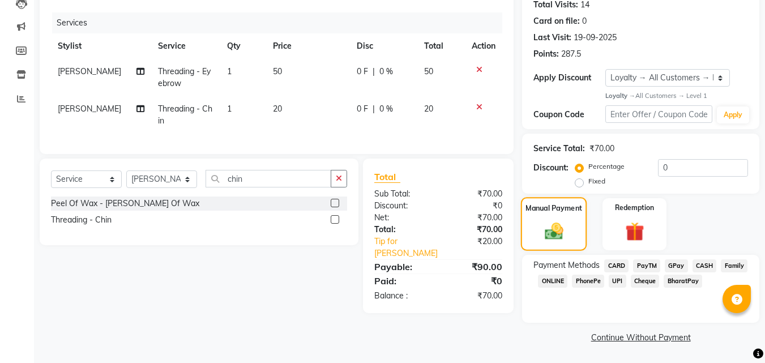
click at [566, 219] on div "Manual Payment" at bounding box center [554, 224] width 66 height 54
click at [646, 267] on span "PayTM" at bounding box center [646, 265] width 27 height 13
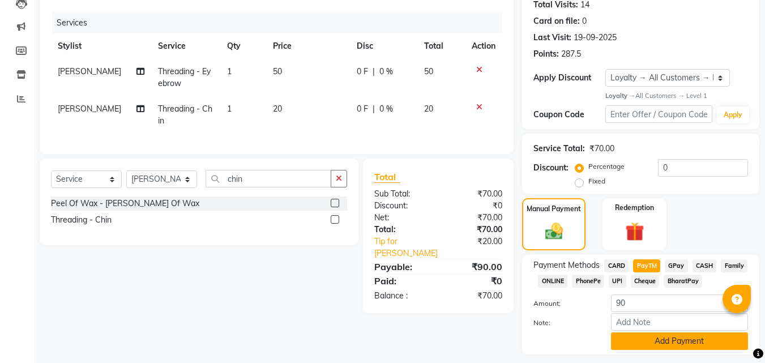
click at [657, 345] on button "Add Payment" at bounding box center [679, 341] width 137 height 18
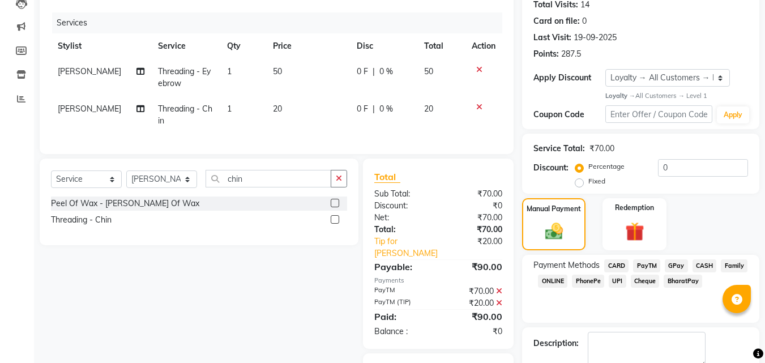
scroll to position [185, 0]
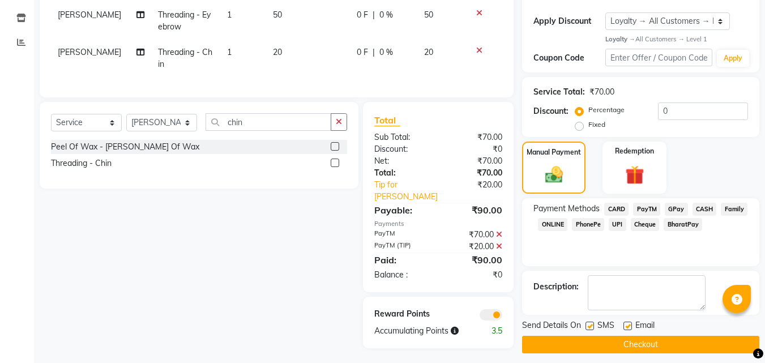
click at [566, 336] on button "Checkout" at bounding box center [640, 345] width 237 height 18
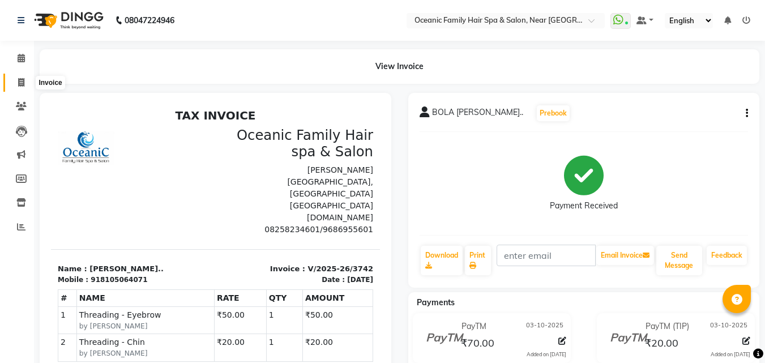
click at [16, 81] on span at bounding box center [21, 82] width 20 height 13
select select "4366"
select select "service"
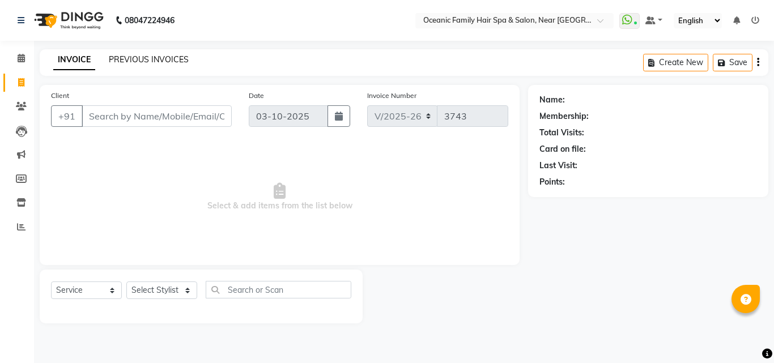
click at [151, 58] on link "PREVIOUS INVOICES" at bounding box center [149, 59] width 80 height 10
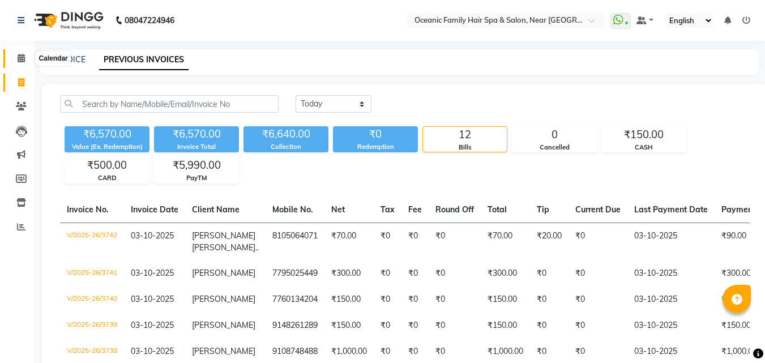
click at [20, 60] on icon at bounding box center [21, 58] width 7 height 8
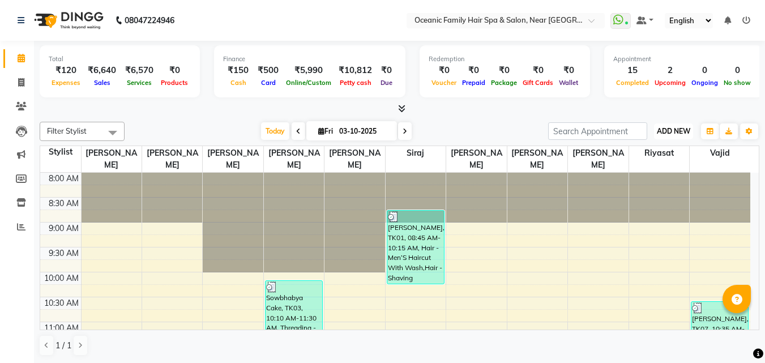
click at [654, 127] on button "ADD NEW Toggle Dropdown" at bounding box center [673, 131] width 39 height 16
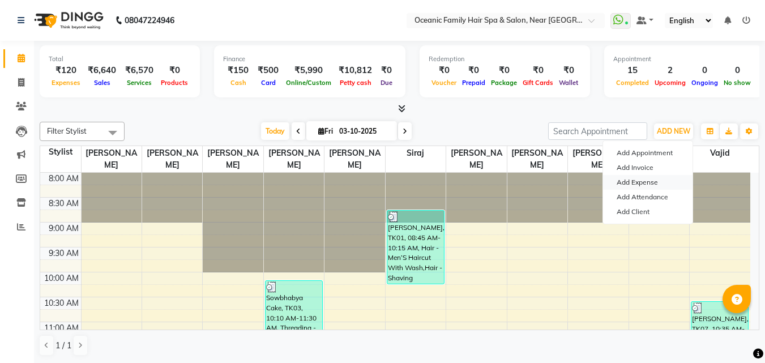
click at [650, 182] on link "Add Expense" at bounding box center [647, 182] width 89 height 15
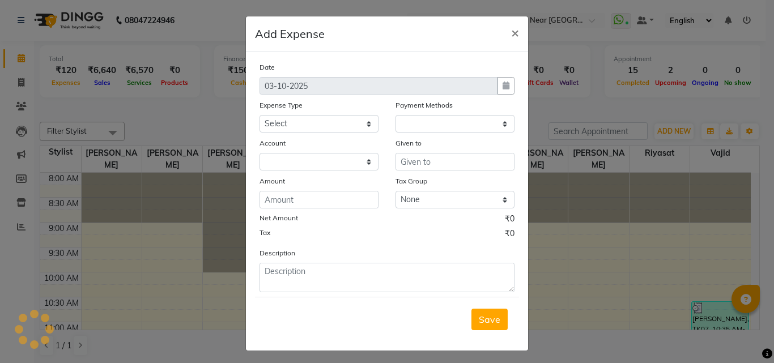
select select "1"
select select "3172"
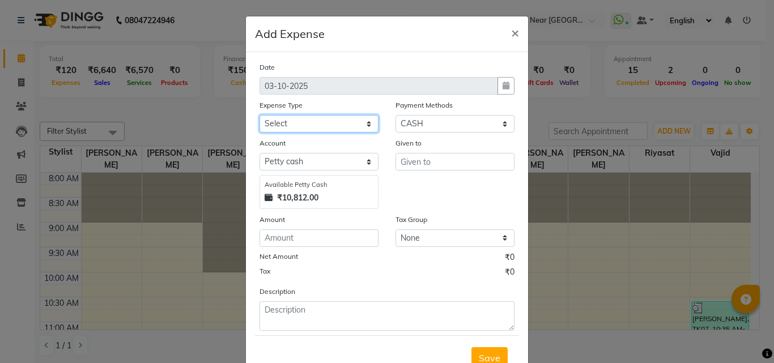
click at [305, 125] on select "Select [PERSON_NAME] [PERSON_NAME] [PERSON_NAME] Bank charges Cash transfer to …" at bounding box center [318, 124] width 119 height 18
select select "5587"
click at [259, 115] on select "Select [PERSON_NAME] [PERSON_NAME] [PERSON_NAME] Bank charges Cash transfer to …" at bounding box center [318, 124] width 119 height 18
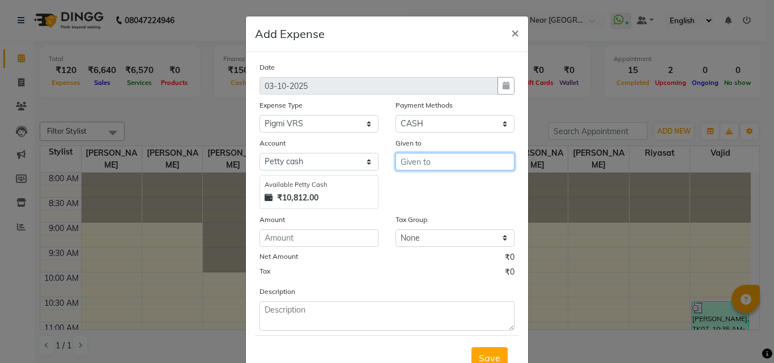
click at [425, 163] on input "text" at bounding box center [454, 162] width 119 height 18
click at [435, 205] on ngb-highlight "Ar un Thakur" at bounding box center [435, 203] width 52 height 11
type input "[PERSON_NAME]"
drag, startPoint x: 297, startPoint y: 227, endPoint x: 296, endPoint y: 235, distance: 7.9
click at [297, 228] on div "Amount" at bounding box center [318, 221] width 119 height 16
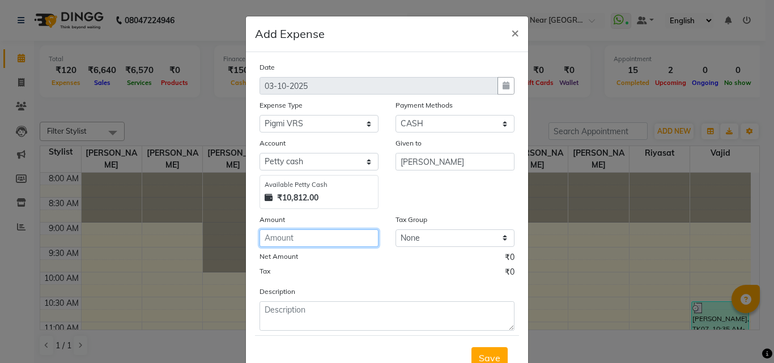
click at [296, 235] on input "number" at bounding box center [318, 238] width 119 height 18
type input "2000"
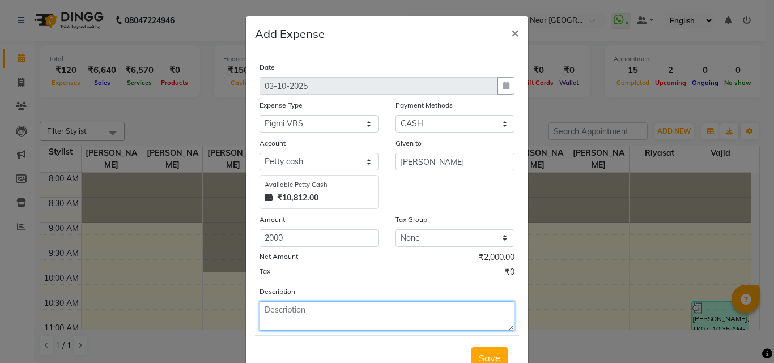
drag, startPoint x: 310, startPoint y: 315, endPoint x: 312, endPoint y: 304, distance: 11.0
click at [310, 315] on textarea at bounding box center [386, 315] width 255 height 29
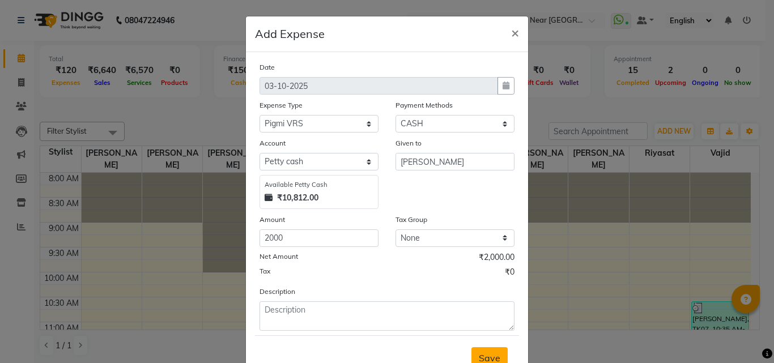
click at [479, 356] on span "Save" at bounding box center [490, 357] width 22 height 11
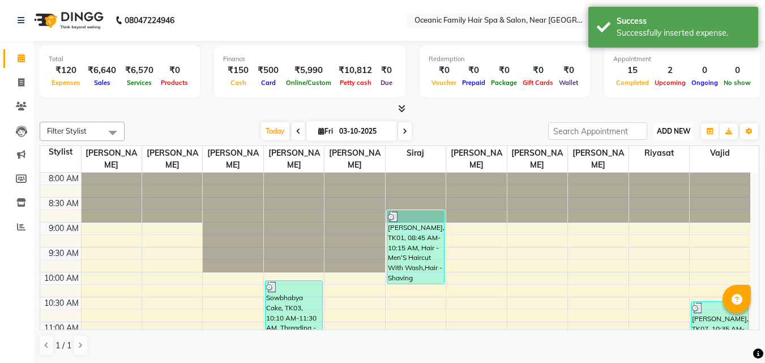
click at [661, 133] on span "ADD NEW" at bounding box center [673, 131] width 33 height 8
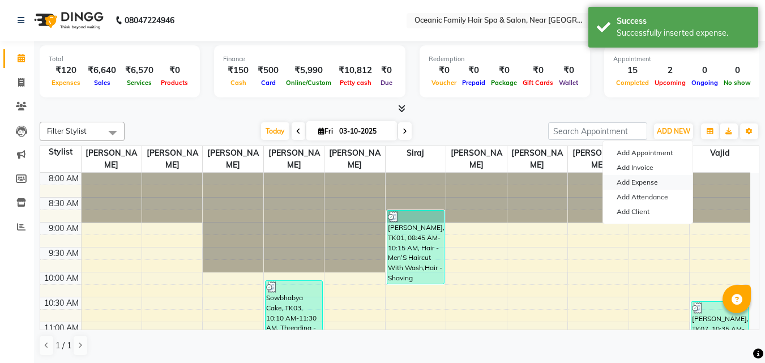
click at [630, 180] on link "Add Expense" at bounding box center [647, 182] width 89 height 15
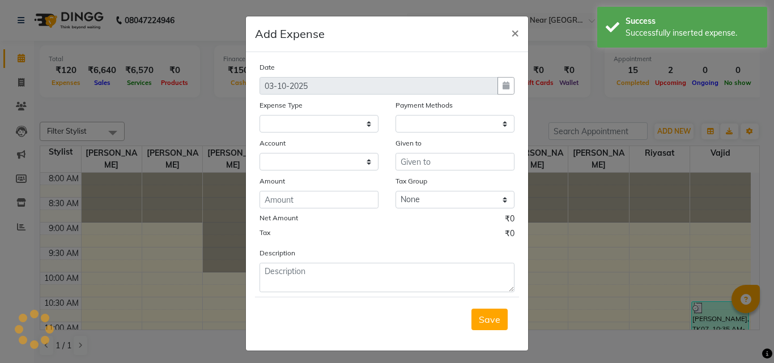
select select
select select "1"
select select "3172"
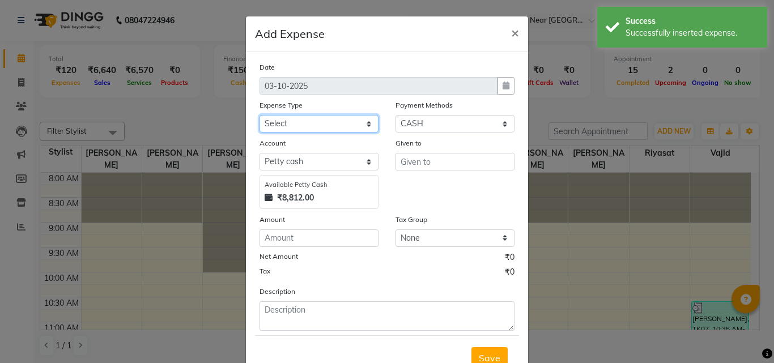
click at [309, 122] on select "Select [PERSON_NAME] [PERSON_NAME] [PERSON_NAME] Bank charges Cash transfer to …" at bounding box center [318, 124] width 119 height 18
select select "5541"
click at [259, 115] on select "Select [PERSON_NAME] [PERSON_NAME] [PERSON_NAME] Bank charges Cash transfer to …" at bounding box center [318, 124] width 119 height 18
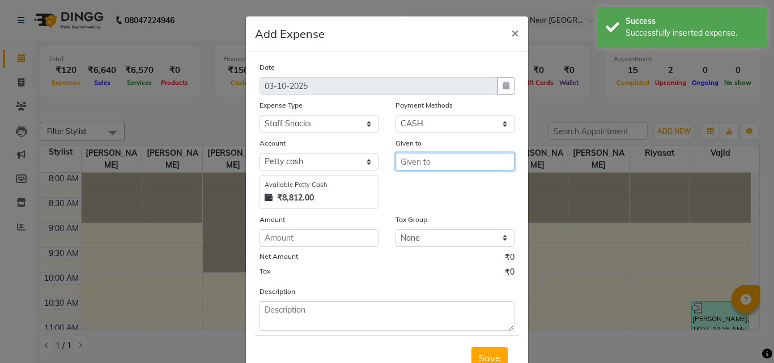
click at [441, 165] on input "text" at bounding box center [454, 162] width 119 height 18
click at [433, 206] on ngb-highlight "Ar un Thakur" at bounding box center [435, 203] width 52 height 11
type input "[PERSON_NAME]"
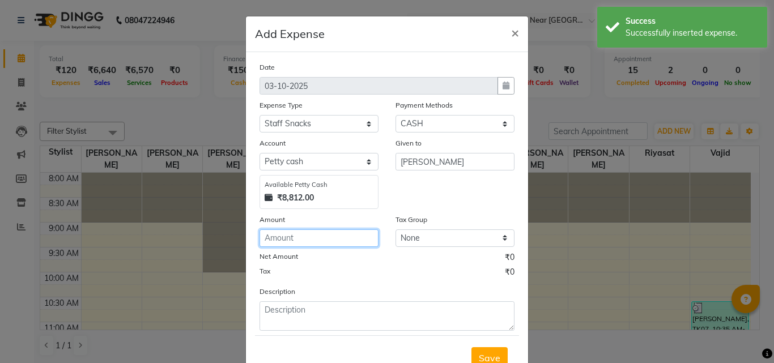
click at [281, 238] on input "number" at bounding box center [318, 238] width 119 height 18
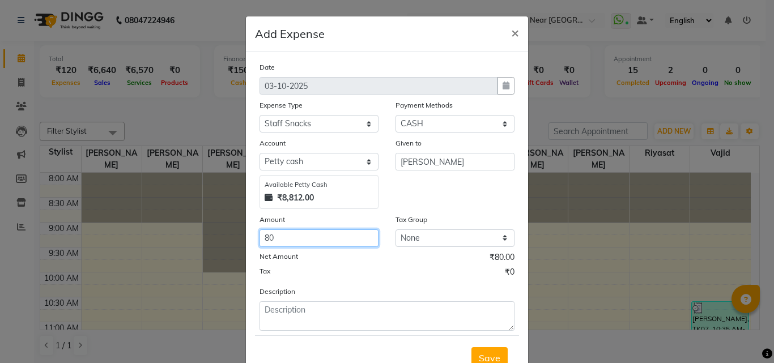
type input "80"
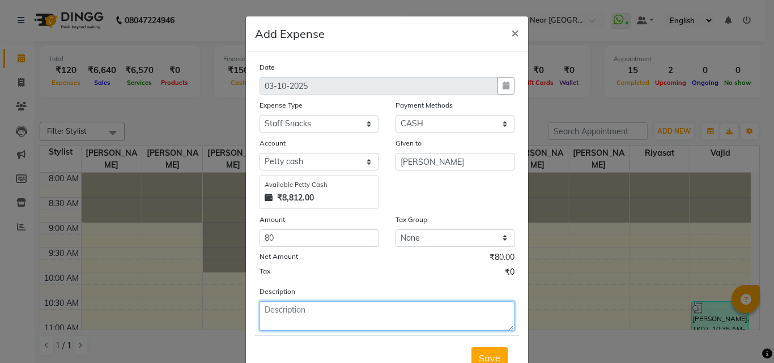
click at [307, 309] on textarea at bounding box center [386, 315] width 255 height 29
type textarea "Tea"
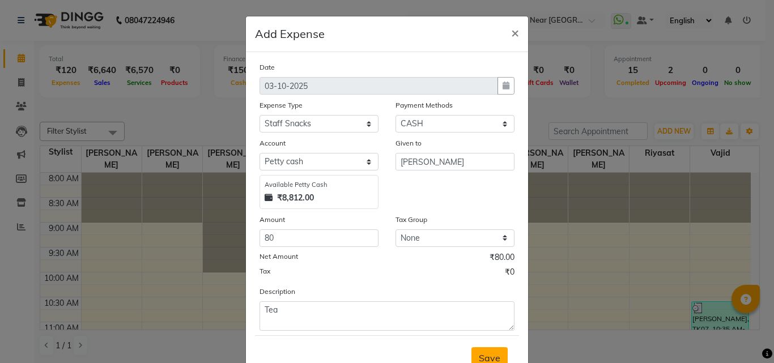
click at [480, 356] on span "Save" at bounding box center [490, 357] width 22 height 11
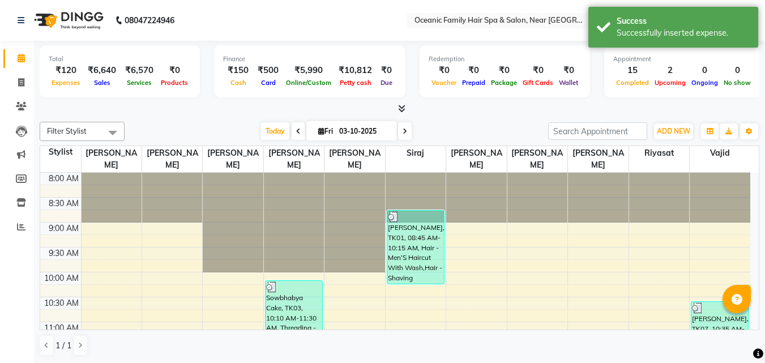
click at [236, 25] on nav "08047224946 Select Location × Oceanic Family Hair Spa & Salon, Near [GEOGRAPHIC…" at bounding box center [382, 20] width 765 height 41
click at [20, 80] on icon at bounding box center [21, 82] width 6 height 8
select select "4366"
select select "service"
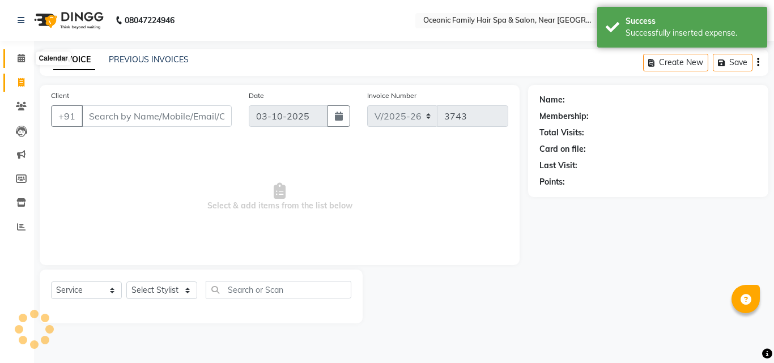
click at [22, 55] on icon at bounding box center [21, 58] width 7 height 8
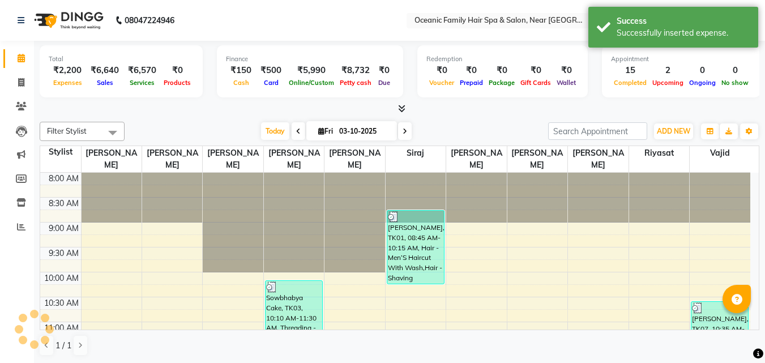
scroll to position [449, 0]
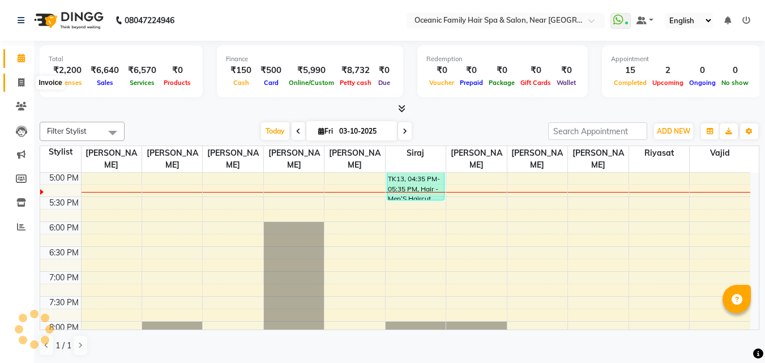
click at [23, 79] on icon at bounding box center [21, 82] width 6 height 8
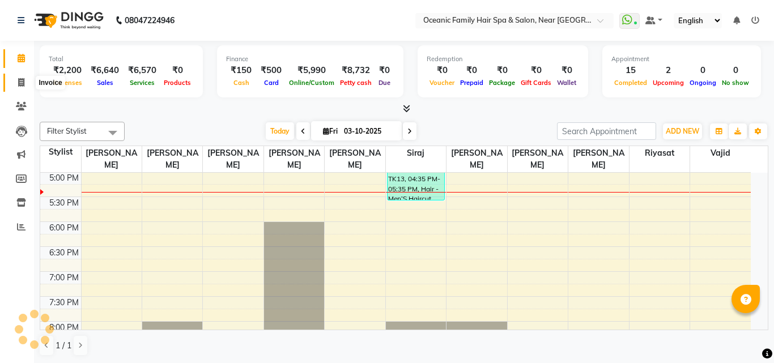
select select "service"
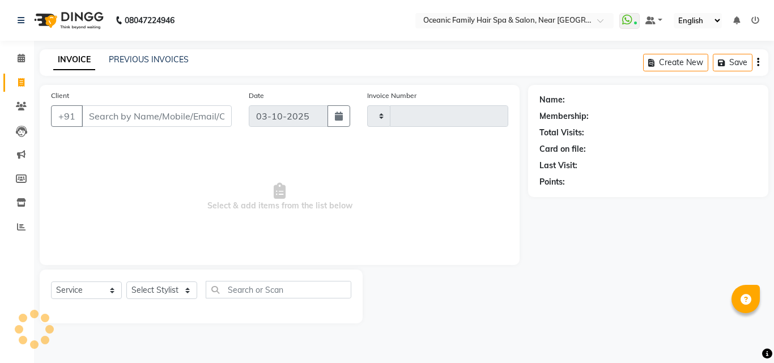
type input "3743"
select select "4366"
click at [155, 296] on select "Select Stylist [PERSON_NAME] [PERSON_NAME] [PERSON_NAME] Riyasat [PERSON_NAME] …" at bounding box center [161, 290] width 71 height 18
select select "23957"
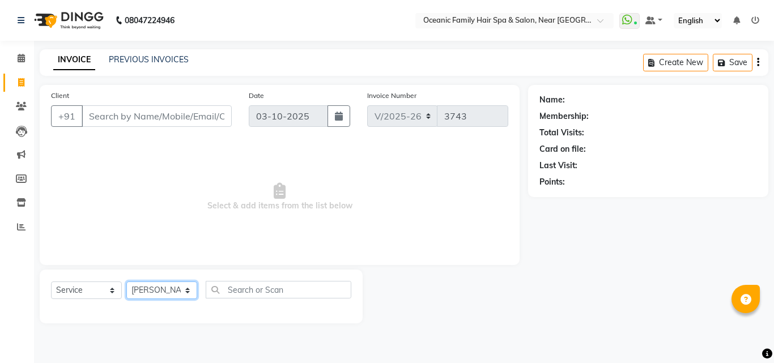
click at [126, 281] on select "Select Stylist [PERSON_NAME] [PERSON_NAME] [PERSON_NAME] Riyasat [PERSON_NAME] …" at bounding box center [161, 290] width 71 height 18
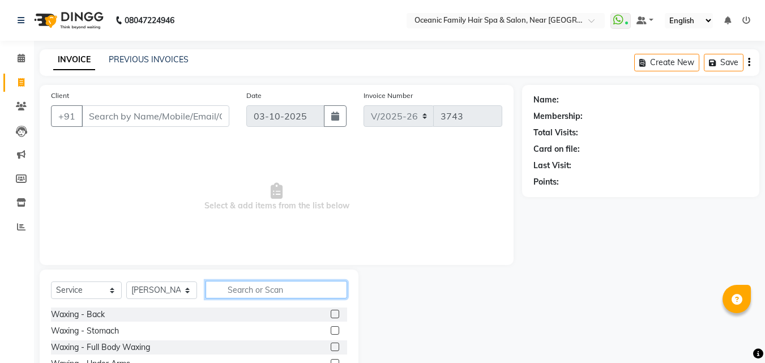
click at [259, 291] on input "text" at bounding box center [277, 290] width 142 height 18
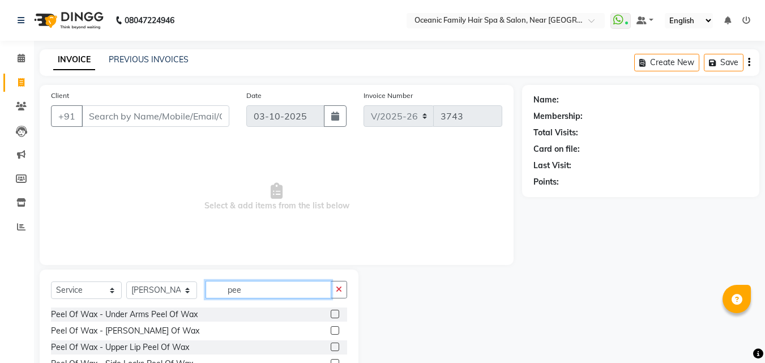
type input "pee"
click at [334, 314] on label at bounding box center [335, 314] width 8 height 8
click at [334, 314] on input "checkbox" at bounding box center [334, 314] width 7 height 7
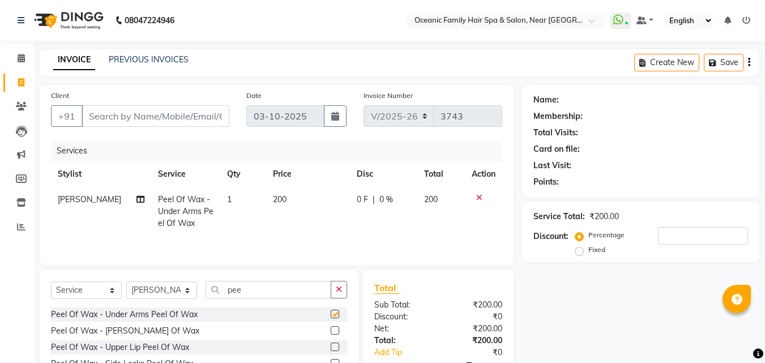
checkbox input "false"
click at [271, 294] on input "pee" at bounding box center [269, 290] width 126 height 18
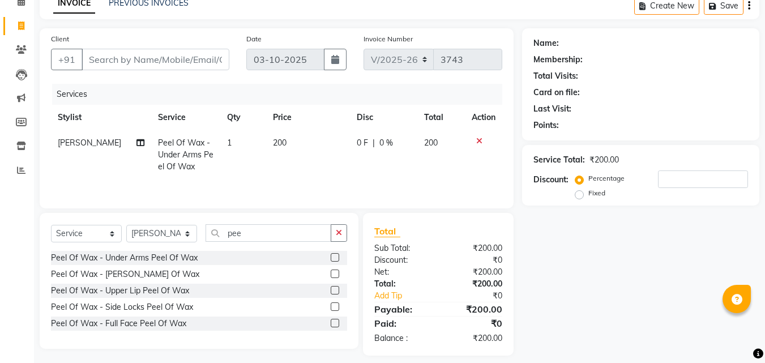
click at [336, 274] on label at bounding box center [335, 274] width 8 height 8
click at [336, 274] on input "checkbox" at bounding box center [334, 274] width 7 height 7
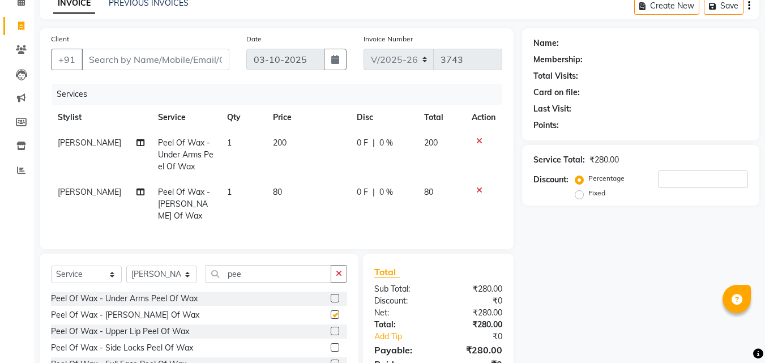
checkbox input "false"
click at [334, 335] on label at bounding box center [335, 331] width 8 height 8
click at [334, 335] on input "checkbox" at bounding box center [334, 331] width 7 height 7
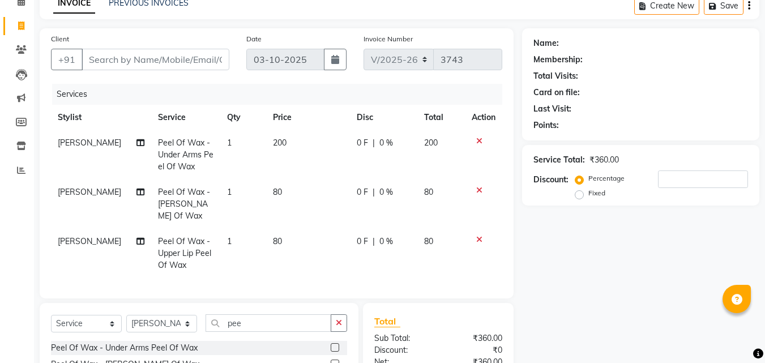
checkbox input "false"
click at [125, 62] on input "Client" at bounding box center [156, 60] width 148 height 22
type input "9"
type input "0"
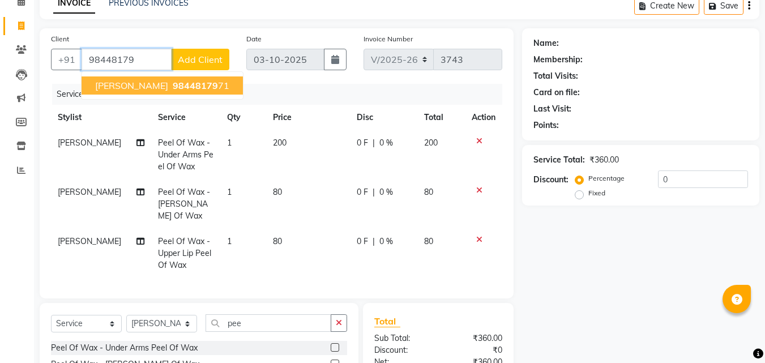
click at [173, 87] on span "98448179" at bounding box center [195, 85] width 45 height 11
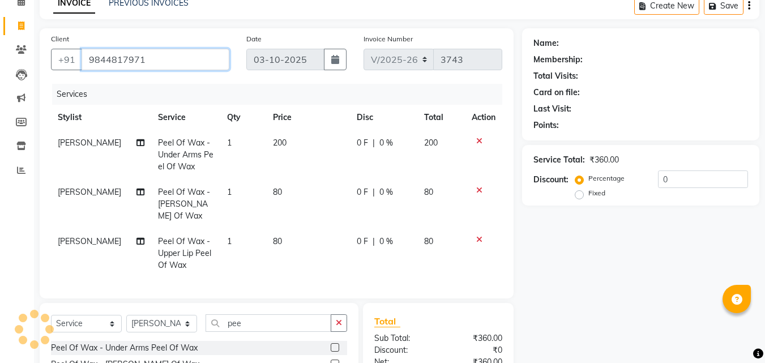
type input "9844817971"
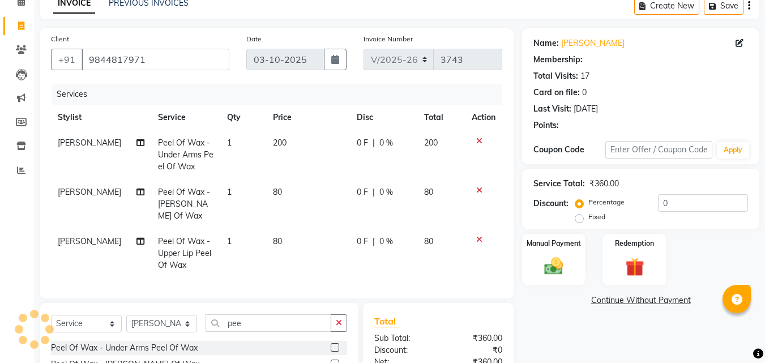
select select "1: Object"
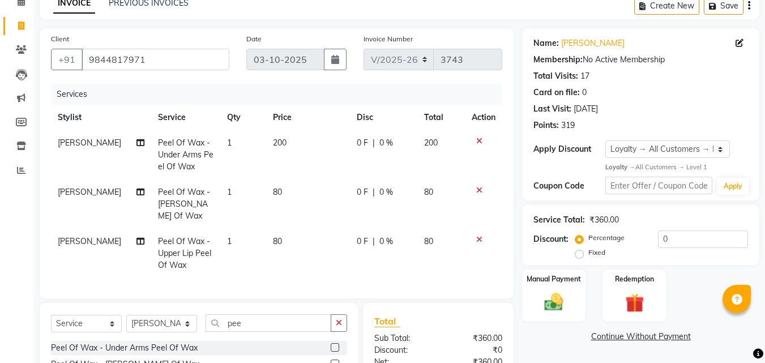
scroll to position [118, 0]
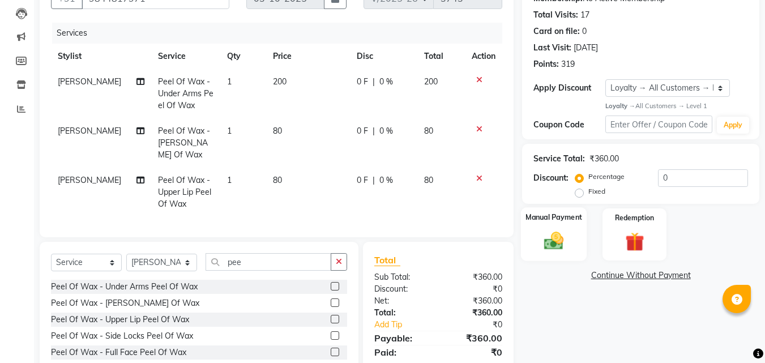
click at [554, 245] on img at bounding box center [554, 241] width 32 height 23
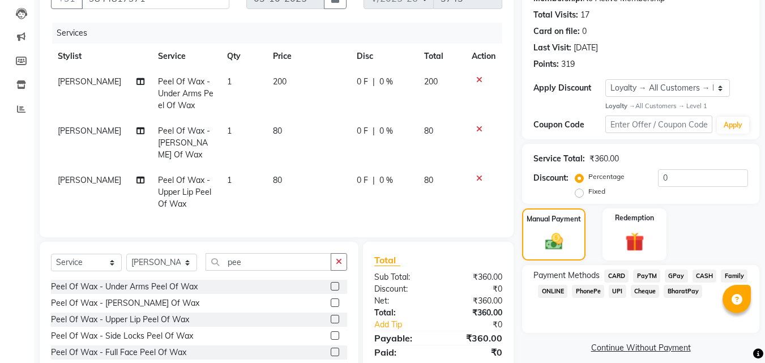
click at [648, 274] on span "PayTM" at bounding box center [646, 276] width 27 height 13
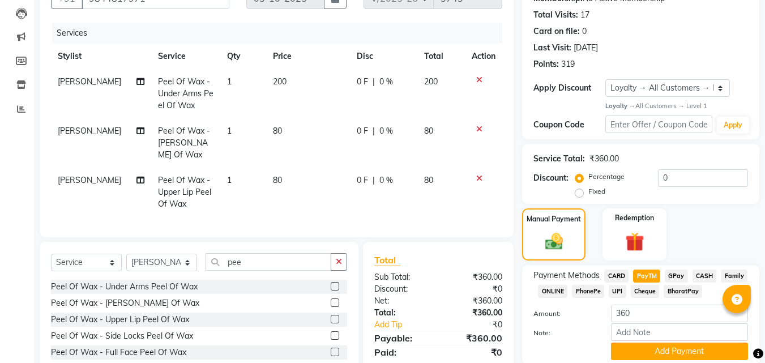
scroll to position [165, 0]
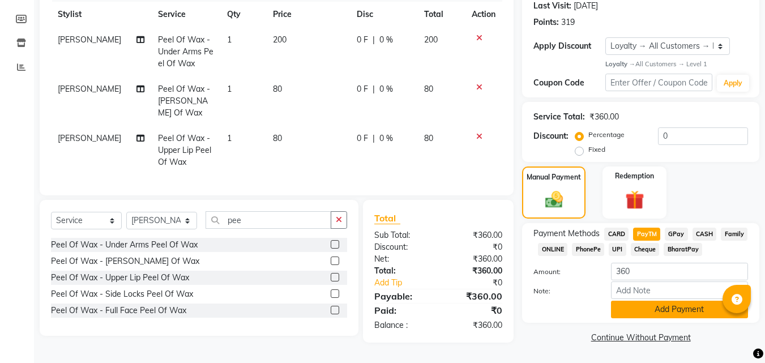
click at [692, 303] on button "Add Payment" at bounding box center [679, 310] width 137 height 18
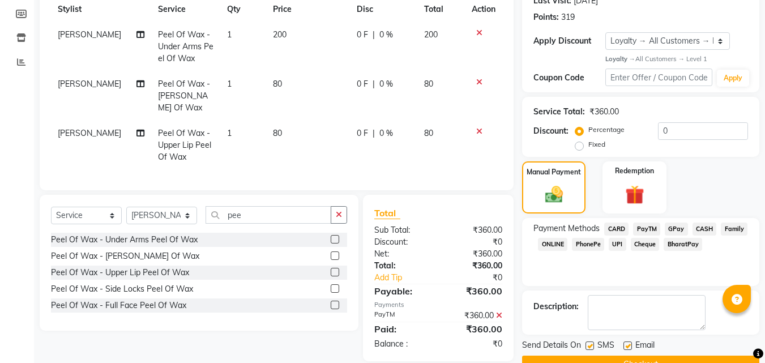
scroll to position [245, 0]
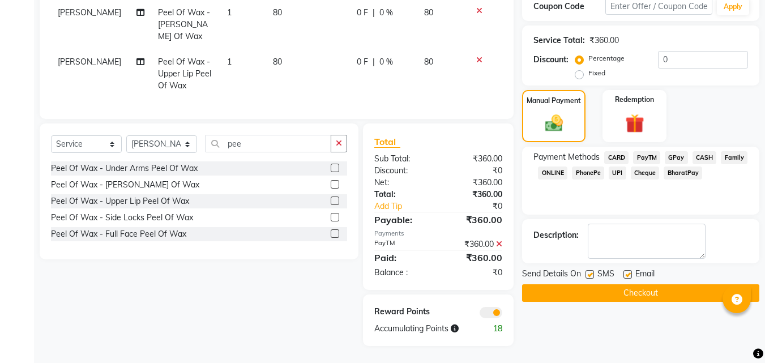
click at [672, 286] on button "Checkout" at bounding box center [640, 293] width 237 height 18
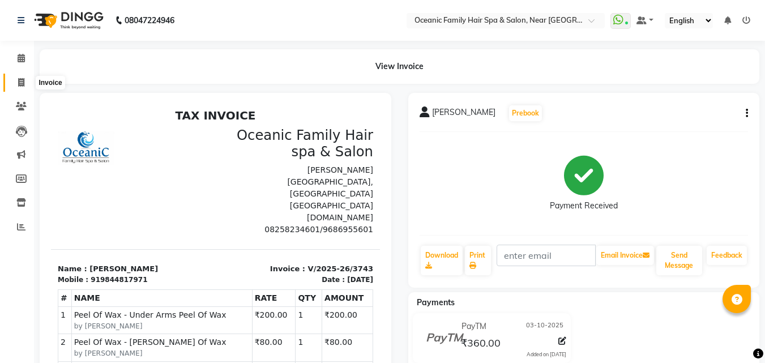
click at [18, 82] on icon at bounding box center [21, 82] width 6 height 8
select select "service"
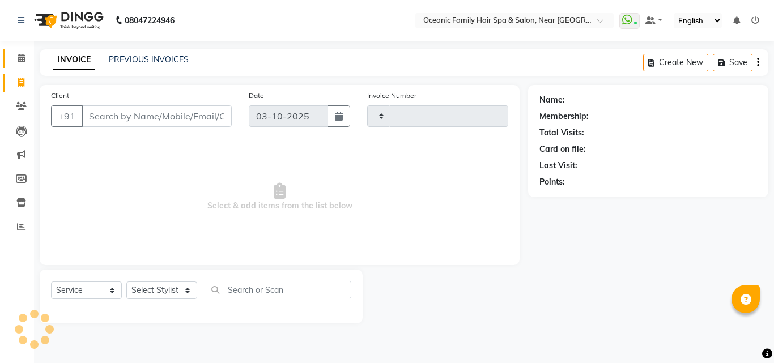
type input "3744"
select select "4366"
click at [19, 58] on icon at bounding box center [21, 58] width 7 height 8
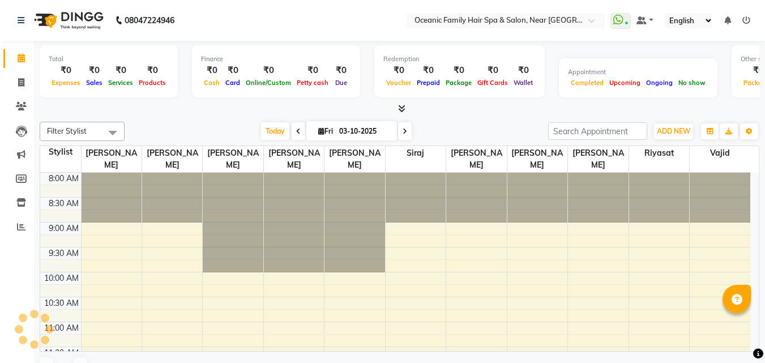
scroll to position [449, 0]
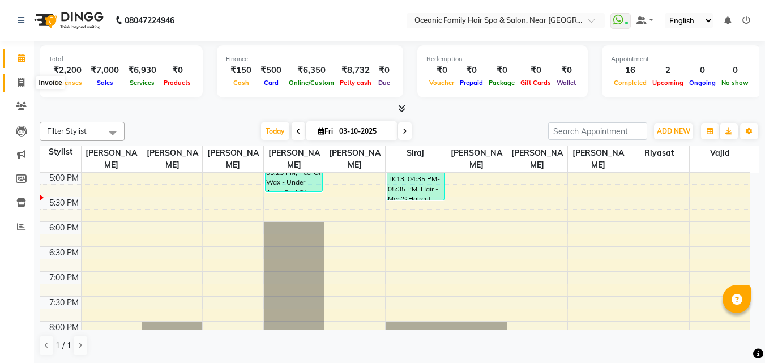
click at [20, 80] on icon at bounding box center [21, 82] width 6 height 8
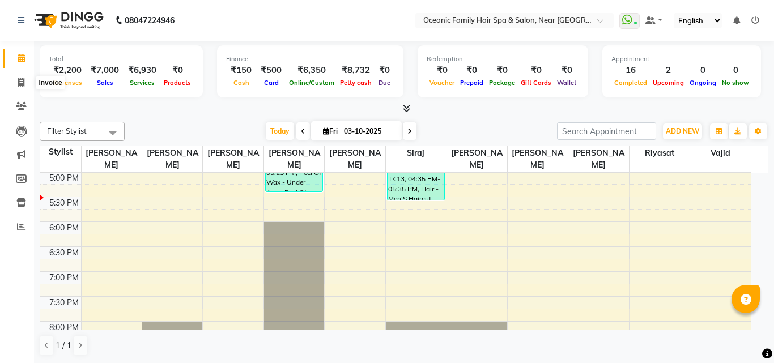
select select "4366"
select select "service"
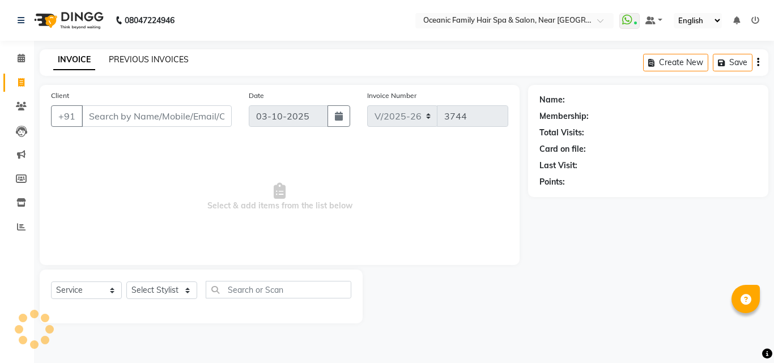
click at [158, 62] on link "PREVIOUS INVOICES" at bounding box center [149, 59] width 80 height 10
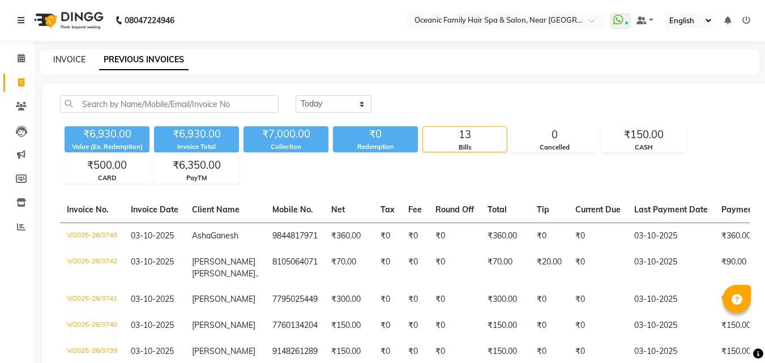
click at [71, 59] on link "INVOICE" at bounding box center [69, 59] width 32 height 10
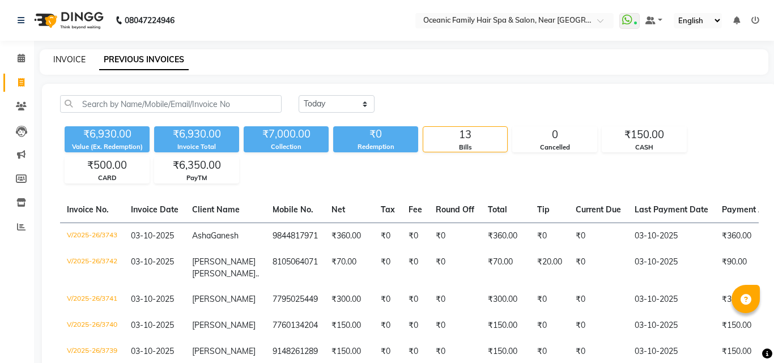
select select "service"
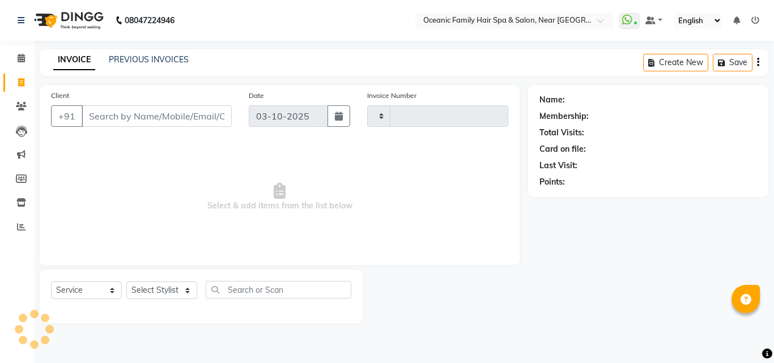
type input "3744"
select select "4366"
click at [139, 118] on input "Client" at bounding box center [157, 116] width 150 height 22
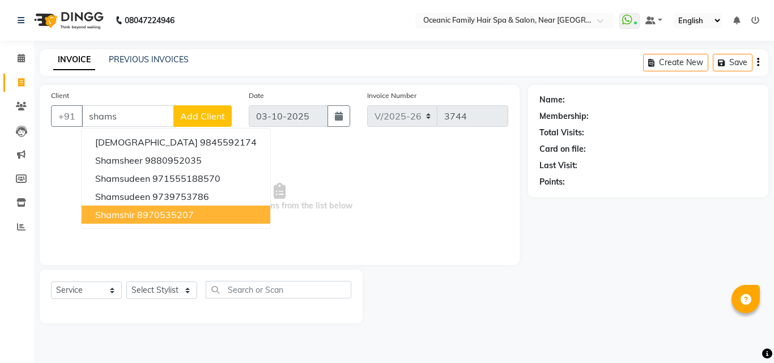
click at [184, 217] on ngb-highlight "8970535207" at bounding box center [165, 214] width 57 height 11
type input "8970535207"
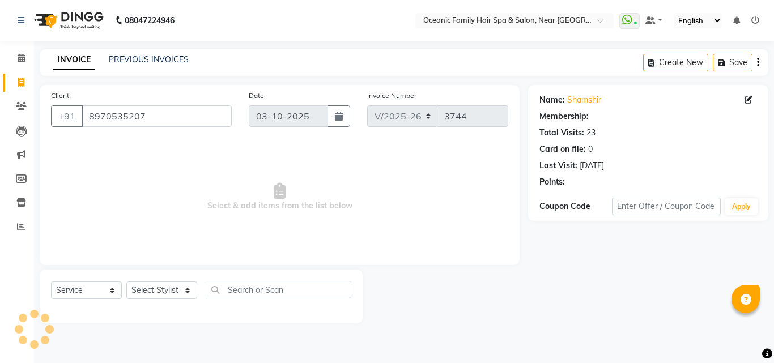
select select "1: Object"
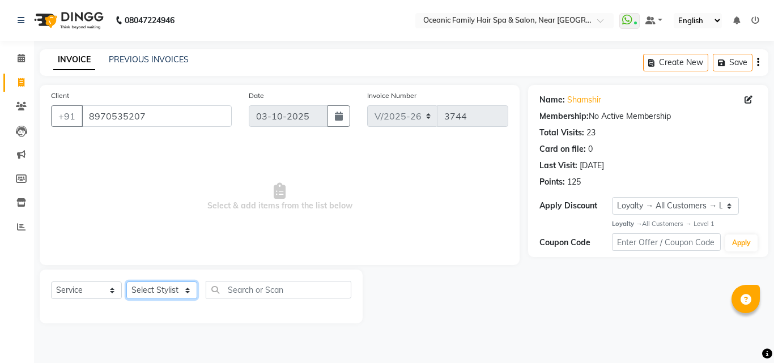
drag, startPoint x: 159, startPoint y: 293, endPoint x: 164, endPoint y: 283, distance: 10.9
click at [162, 288] on select "Select Stylist [PERSON_NAME] [PERSON_NAME] [PERSON_NAME] Riyasat [PERSON_NAME] …" at bounding box center [161, 290] width 71 height 18
select select "23948"
click at [126, 281] on select "Select Stylist [PERSON_NAME] [PERSON_NAME] [PERSON_NAME] Riyasat [PERSON_NAME] …" at bounding box center [161, 290] width 71 height 18
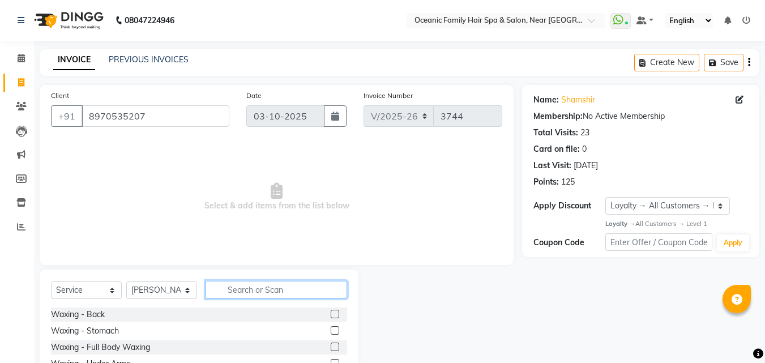
click at [279, 289] on input "text" at bounding box center [277, 290] width 142 height 18
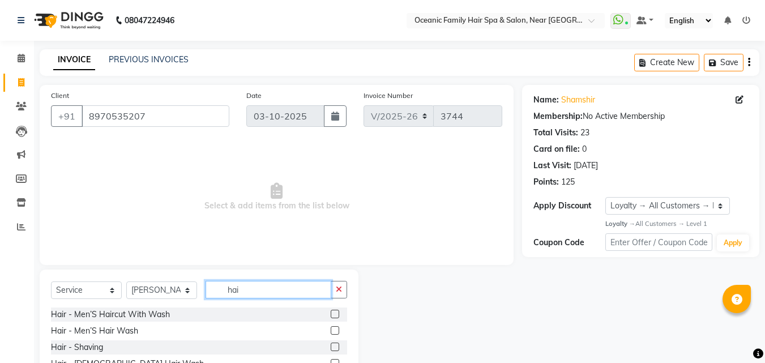
type input "hai"
click at [331, 310] on label at bounding box center [335, 314] width 8 height 8
click at [331, 311] on input "checkbox" at bounding box center [334, 314] width 7 height 7
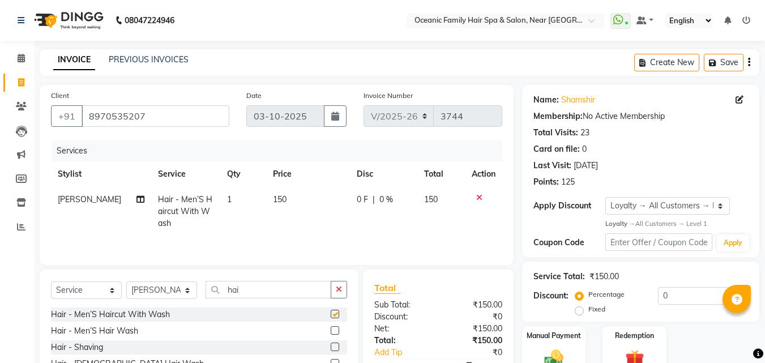
checkbox input "false"
click at [331, 344] on label at bounding box center [335, 347] width 8 height 8
click at [331, 344] on input "checkbox" at bounding box center [334, 347] width 7 height 7
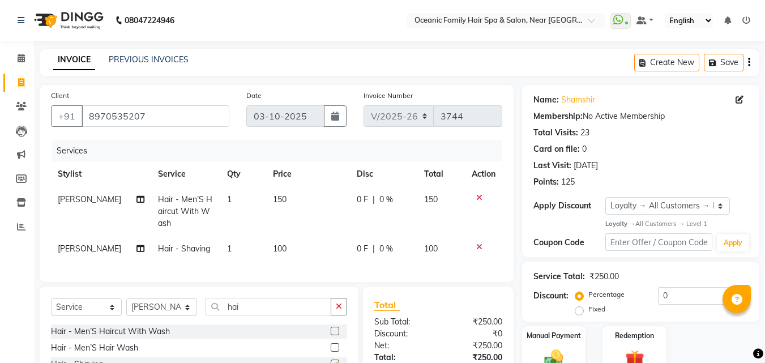
checkbox input "false"
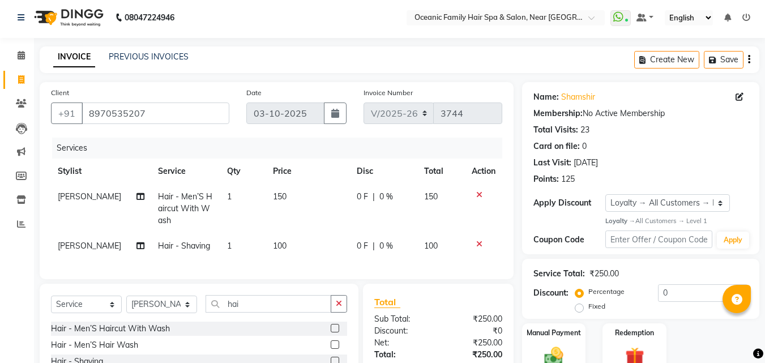
scroll to position [59, 0]
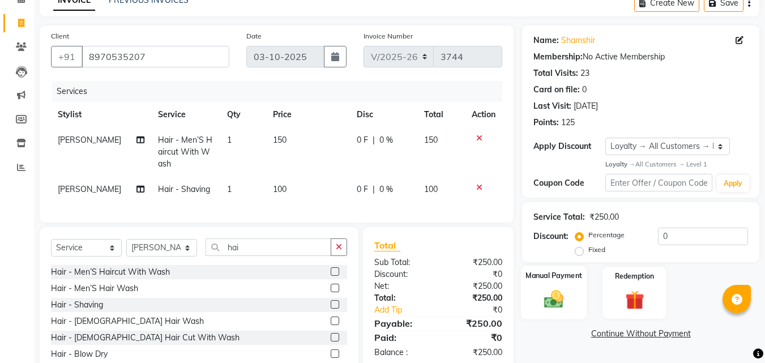
click at [567, 287] on div "Manual Payment" at bounding box center [554, 293] width 66 height 54
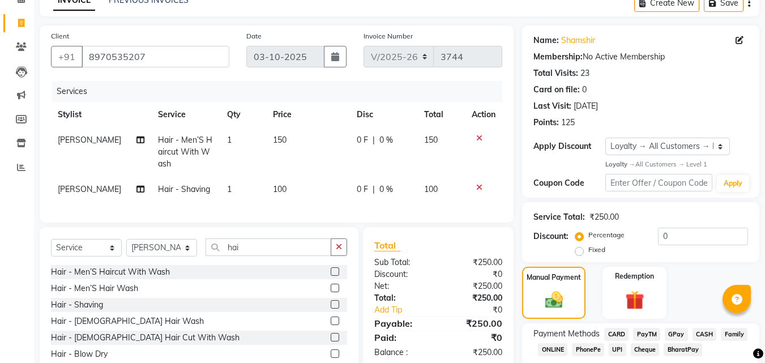
scroll to position [113, 0]
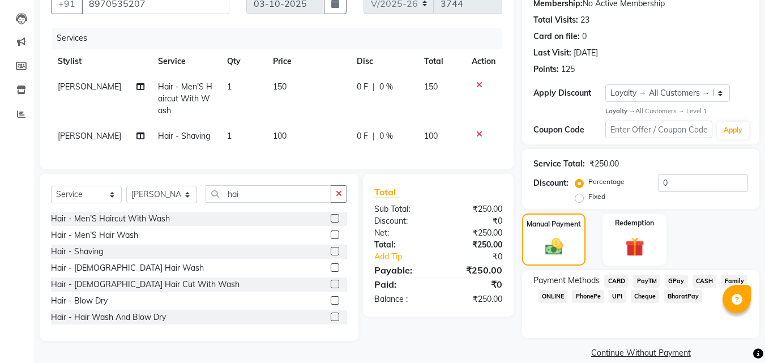
click at [644, 279] on span "PayTM" at bounding box center [646, 281] width 27 height 13
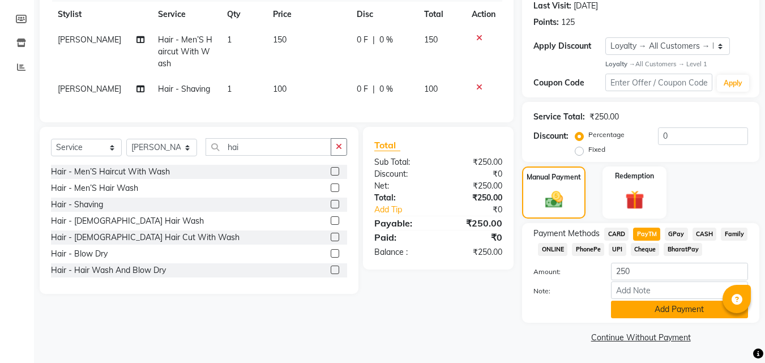
click at [666, 308] on button "Add Payment" at bounding box center [679, 310] width 137 height 18
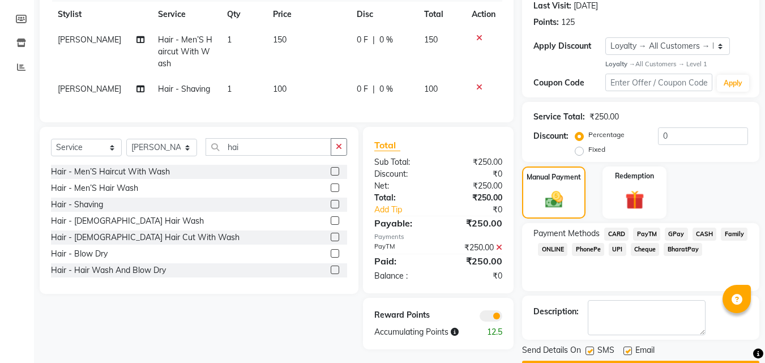
scroll to position [192, 0]
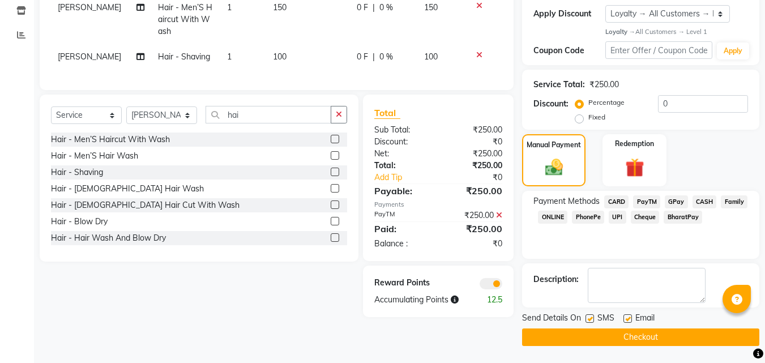
click at [633, 334] on button "Checkout" at bounding box center [640, 337] width 237 height 18
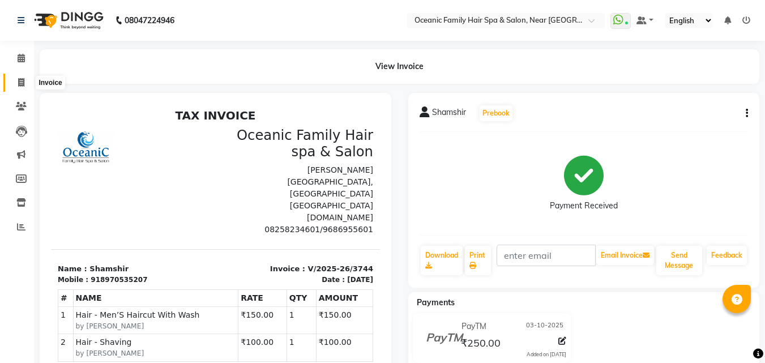
click at [22, 78] on icon at bounding box center [21, 82] width 6 height 8
select select "service"
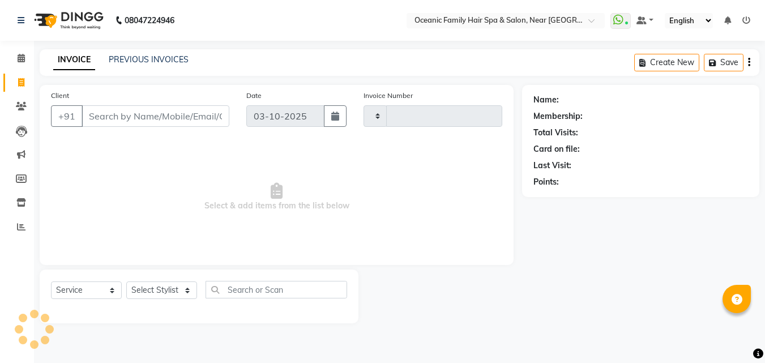
type input "3745"
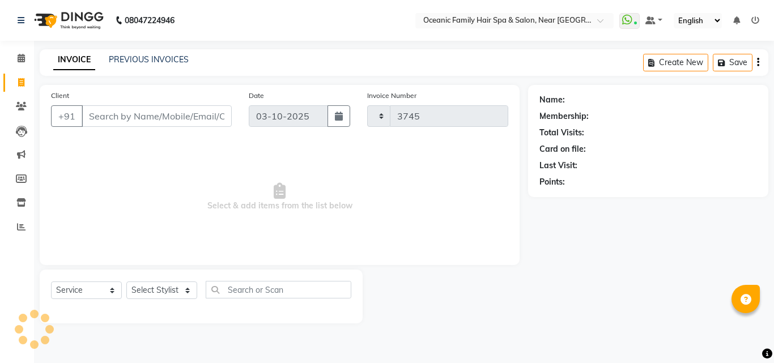
select select "4366"
click at [99, 121] on input "Client" at bounding box center [157, 116] width 150 height 22
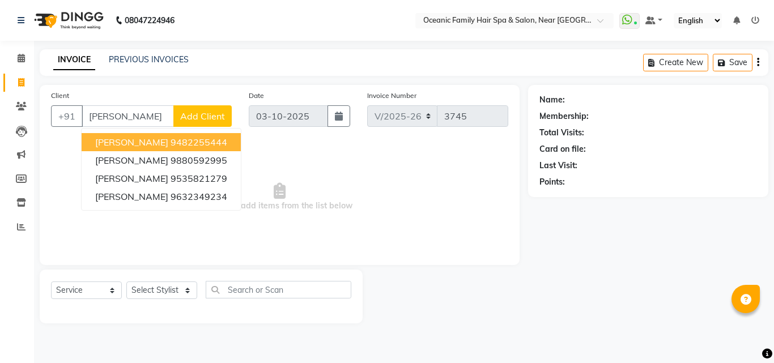
click at [168, 147] on span "[PERSON_NAME]" at bounding box center [131, 141] width 73 height 11
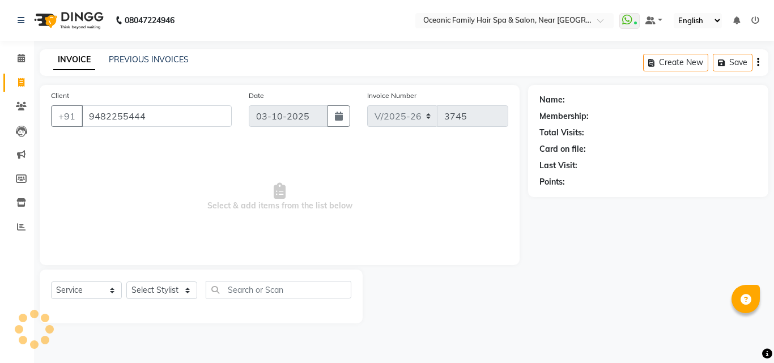
type input "9482255444"
select select "1: Object"
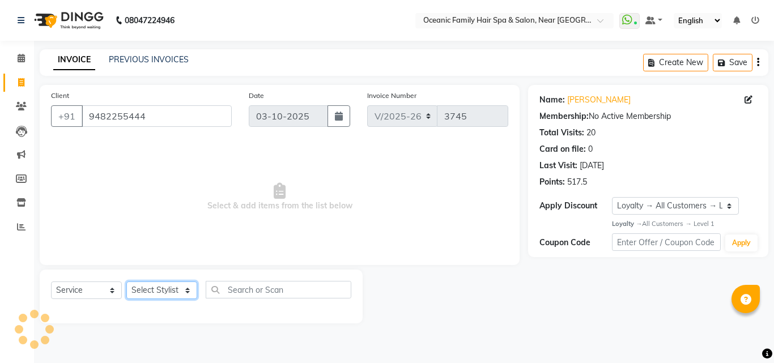
drag, startPoint x: 160, startPoint y: 289, endPoint x: 160, endPoint y: 282, distance: 7.4
click at [160, 289] on select "Select Stylist [PERSON_NAME] [PERSON_NAME] [PERSON_NAME] Riyasat [PERSON_NAME] …" at bounding box center [161, 290] width 71 height 18
select select "23957"
click at [126, 281] on select "Select Stylist [PERSON_NAME] [PERSON_NAME] [PERSON_NAME] Riyasat [PERSON_NAME] …" at bounding box center [161, 290] width 71 height 18
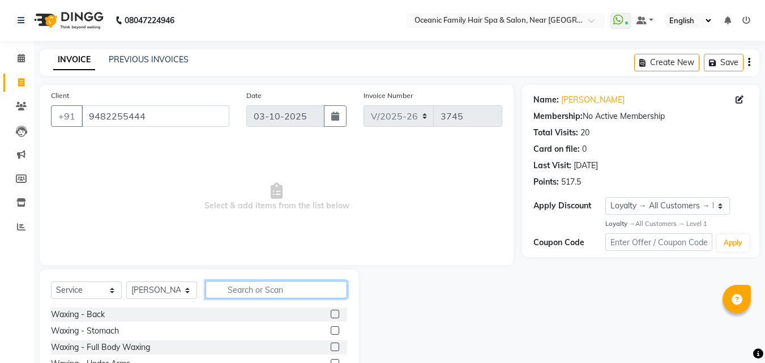
click at [263, 281] on input "text" at bounding box center [277, 290] width 142 height 18
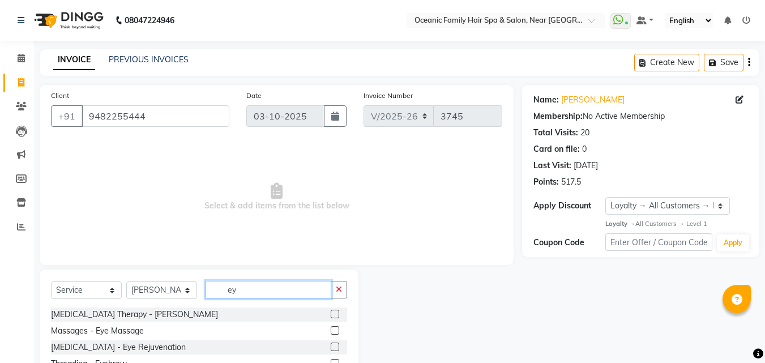
scroll to position [43, 0]
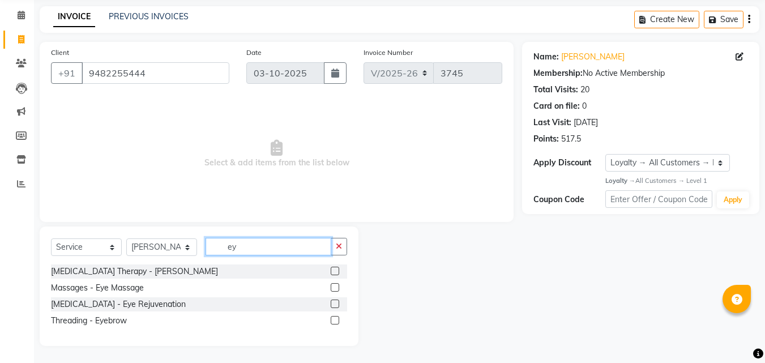
type input "ey"
click at [338, 318] on label at bounding box center [335, 320] width 8 height 8
click at [338, 318] on input "checkbox" at bounding box center [334, 320] width 7 height 7
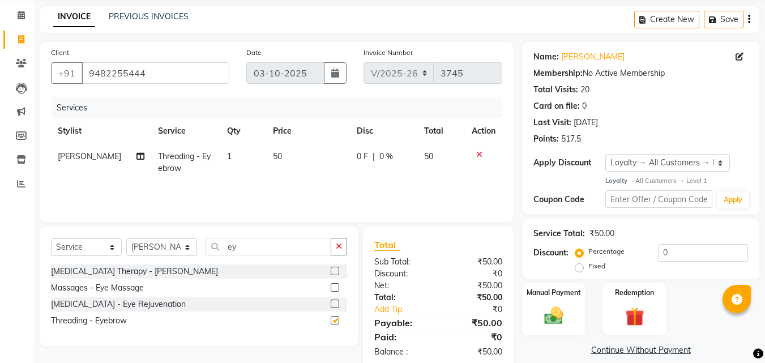
checkbox input "false"
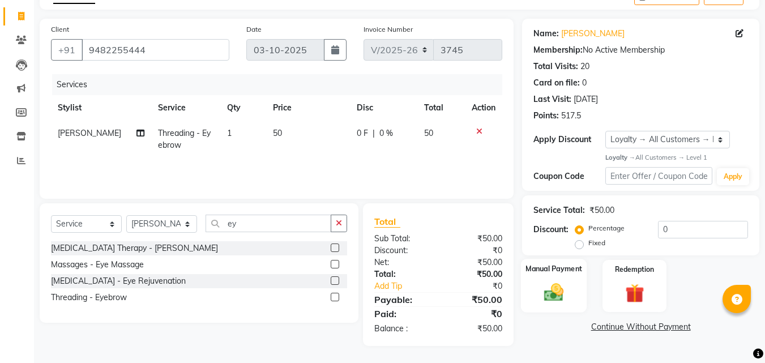
drag, startPoint x: 548, startPoint y: 284, endPoint x: 611, endPoint y: 315, distance: 70.2
click at [549, 285] on img at bounding box center [554, 292] width 31 height 22
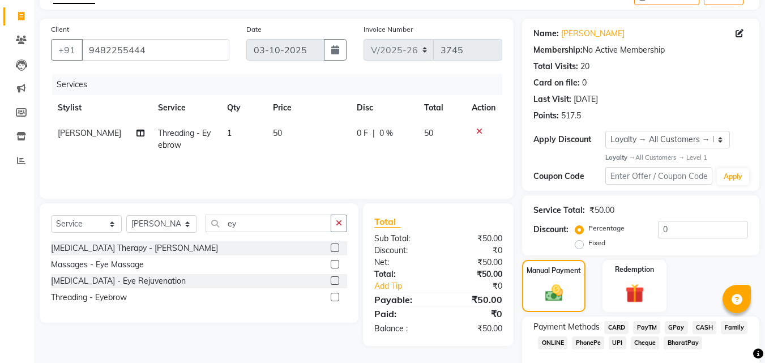
click at [703, 328] on span "CASH" at bounding box center [705, 327] width 24 height 13
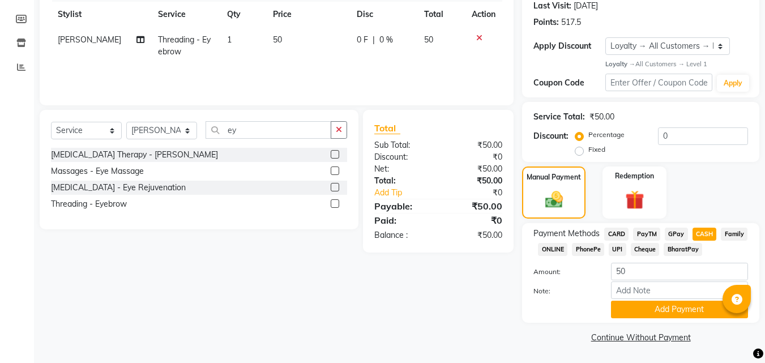
drag, startPoint x: 652, startPoint y: 306, endPoint x: 773, endPoint y: 169, distance: 182.9
click at [657, 303] on button "Add Payment" at bounding box center [679, 310] width 137 height 18
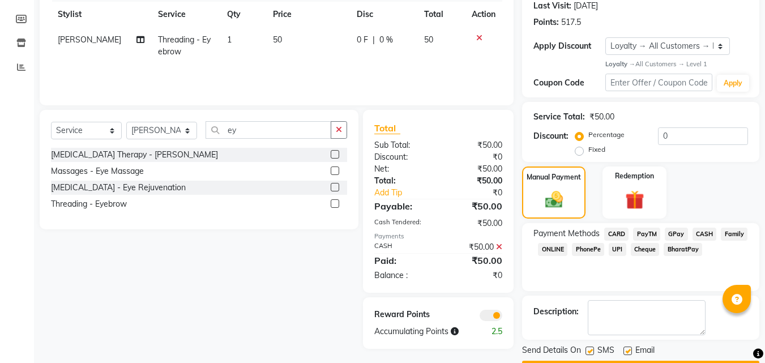
scroll to position [192, 0]
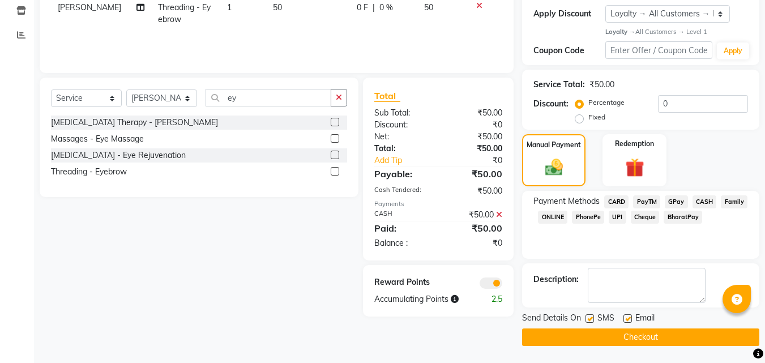
click at [638, 337] on button "Checkout" at bounding box center [640, 337] width 237 height 18
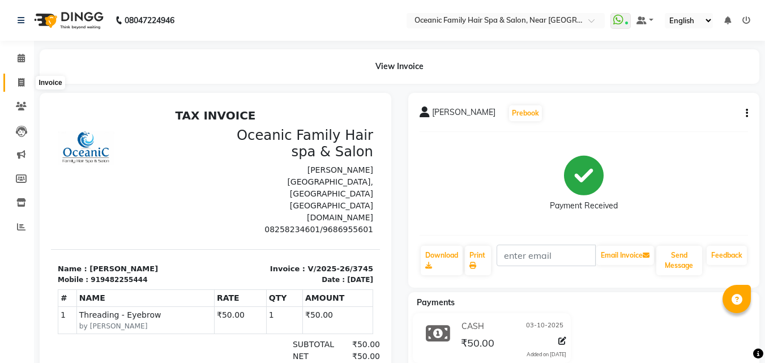
click at [23, 80] on icon at bounding box center [21, 82] width 6 height 8
select select "service"
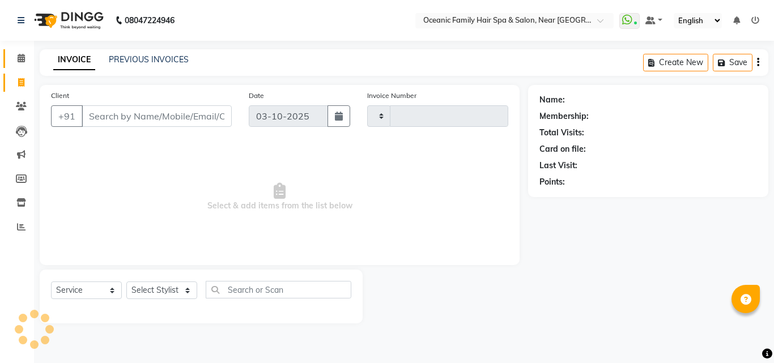
type input "3746"
select select "4366"
click at [22, 62] on icon at bounding box center [21, 58] width 7 height 8
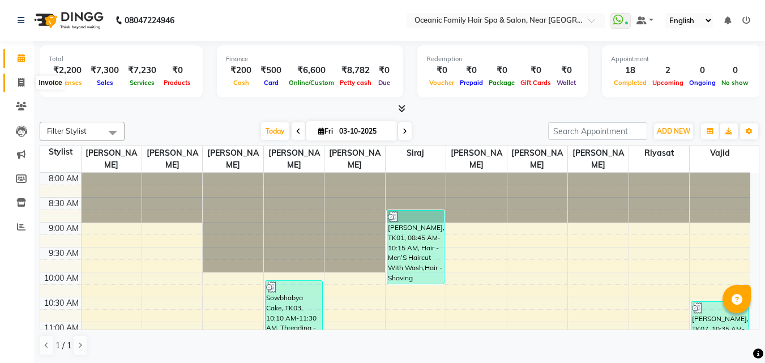
click at [19, 82] on icon at bounding box center [21, 82] width 6 height 8
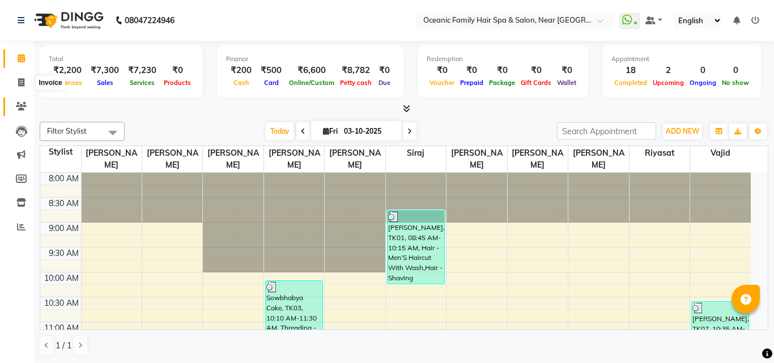
select select "4366"
select select "service"
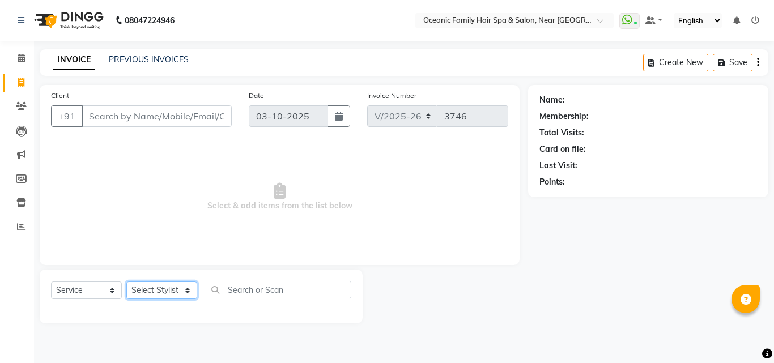
click at [155, 290] on select "Select Stylist" at bounding box center [161, 290] width 71 height 18
select select "89184"
click at [126, 281] on select "Select Stylist [PERSON_NAME] [PERSON_NAME] [PERSON_NAME] Riyasat [PERSON_NAME] …" at bounding box center [161, 290] width 71 height 18
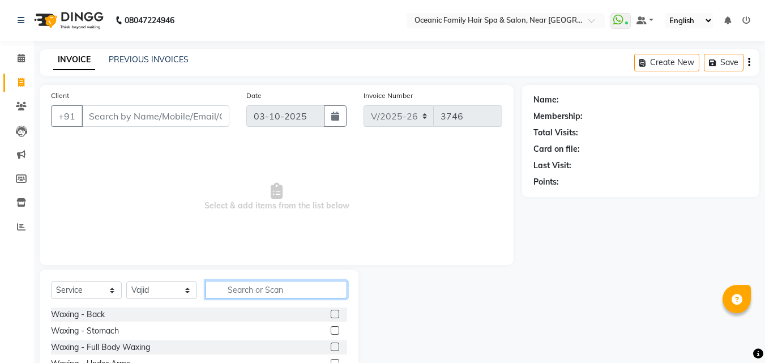
click at [262, 290] on input "text" at bounding box center [277, 290] width 142 height 18
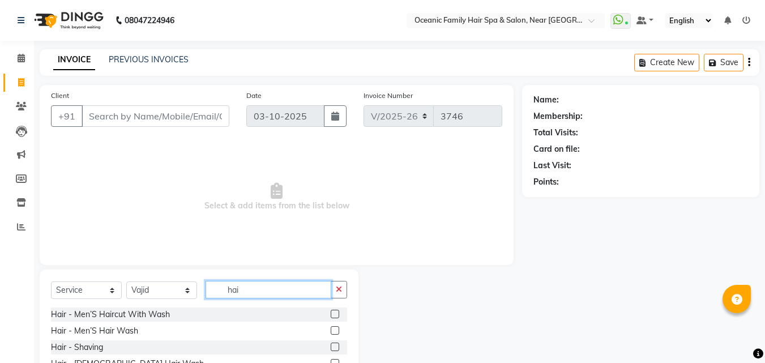
type input "hai"
click at [331, 314] on label at bounding box center [335, 314] width 8 height 8
click at [331, 314] on input "checkbox" at bounding box center [334, 314] width 7 height 7
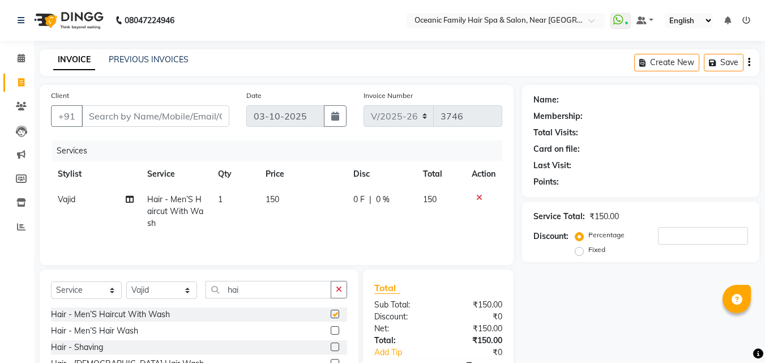
checkbox input "false"
click at [331, 349] on label at bounding box center [335, 347] width 8 height 8
click at [331, 349] on input "checkbox" at bounding box center [334, 347] width 7 height 7
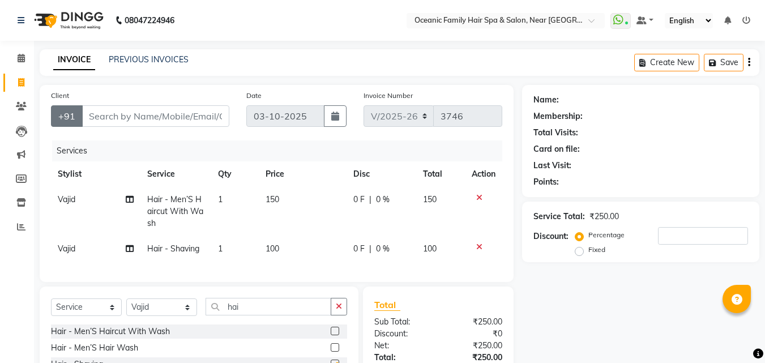
checkbox input "false"
click at [121, 120] on input "Client" at bounding box center [156, 116] width 148 height 22
type input "9"
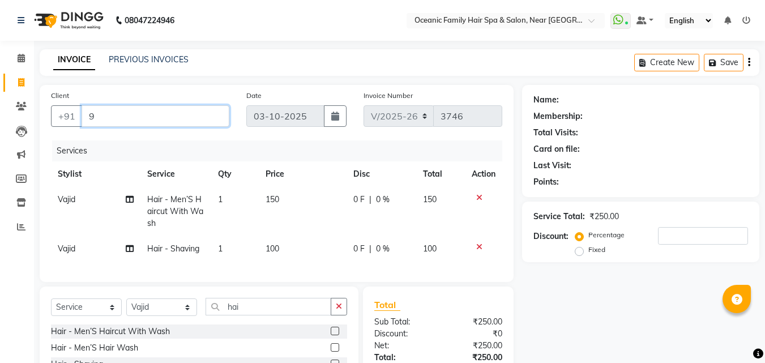
type input "0"
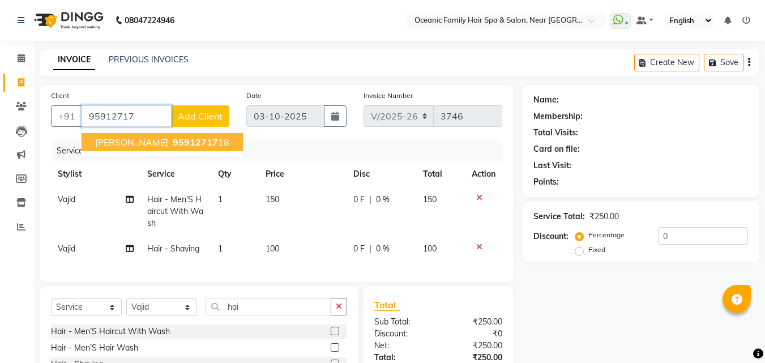
click at [173, 143] on span "95912717" at bounding box center [195, 141] width 45 height 11
type input "9591271718"
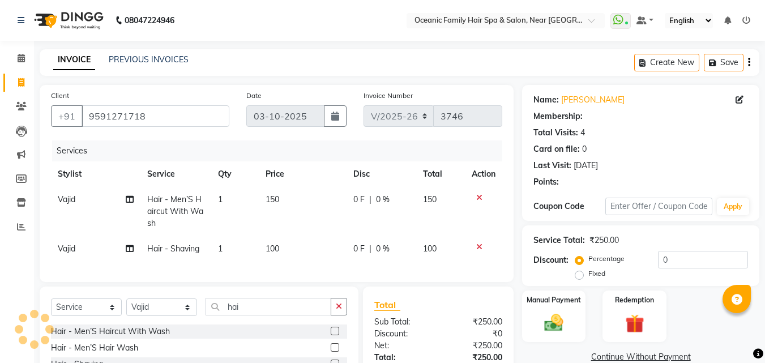
select select "1: Object"
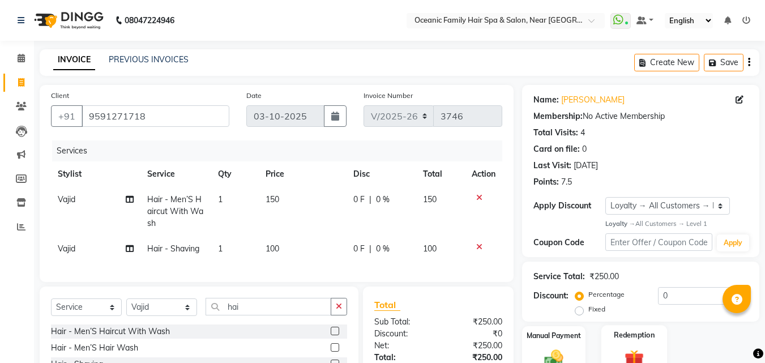
scroll to position [110, 0]
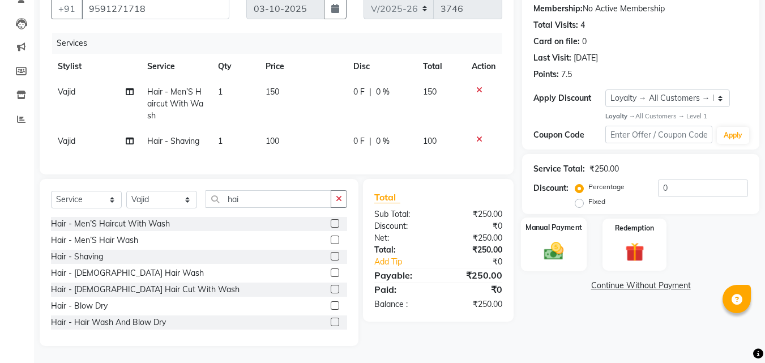
click at [539, 250] on img at bounding box center [554, 251] width 32 height 23
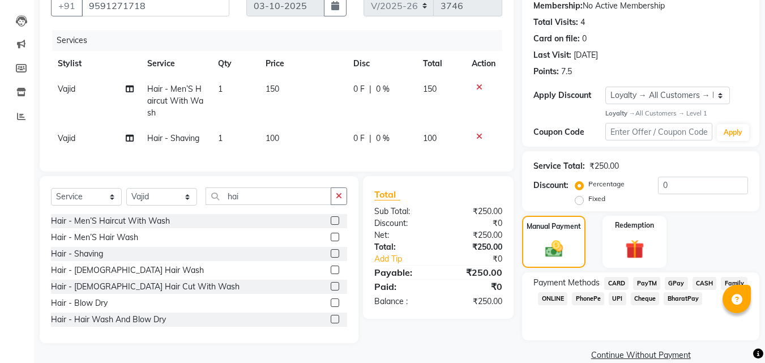
scroll to position [128, 0]
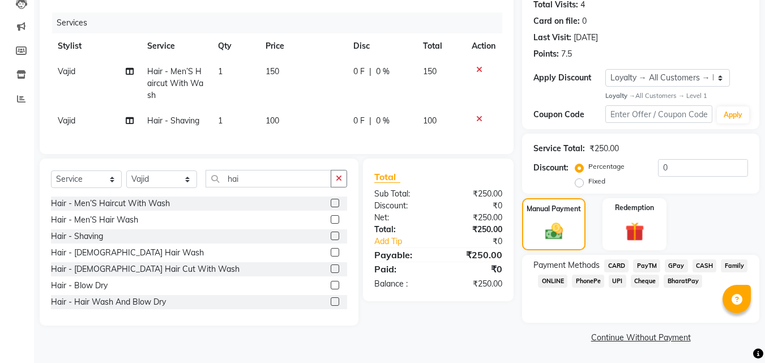
click at [650, 266] on span "PayTM" at bounding box center [646, 265] width 27 height 13
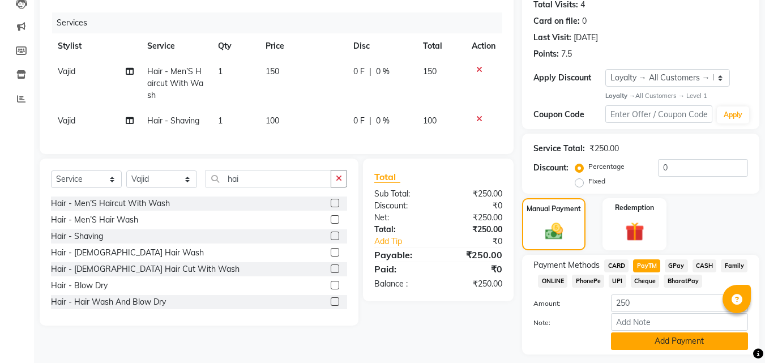
scroll to position [160, 0]
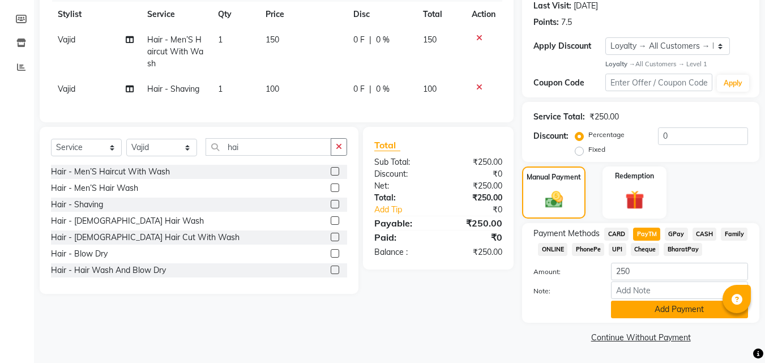
click at [636, 306] on button "Add Payment" at bounding box center [679, 310] width 137 height 18
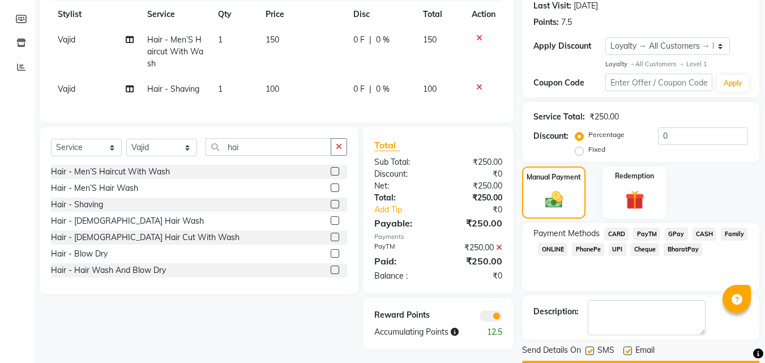
scroll to position [192, 0]
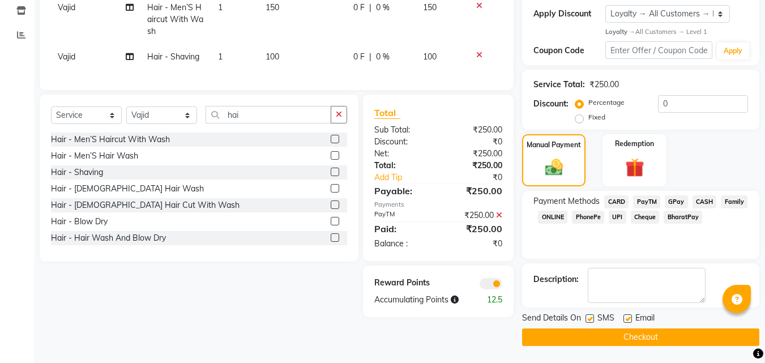
click at [629, 339] on button "Checkout" at bounding box center [640, 337] width 237 height 18
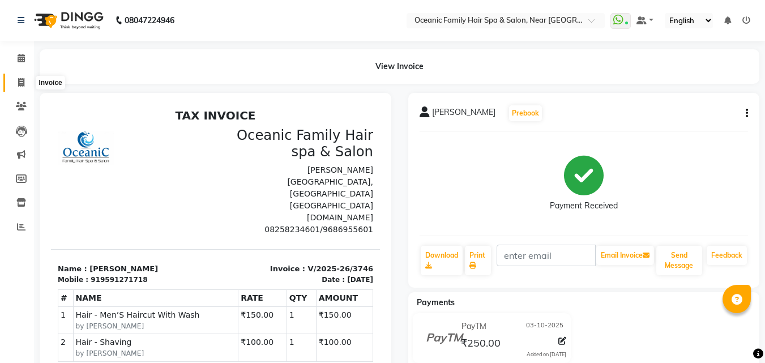
click at [20, 82] on icon at bounding box center [21, 82] width 6 height 8
select select "service"
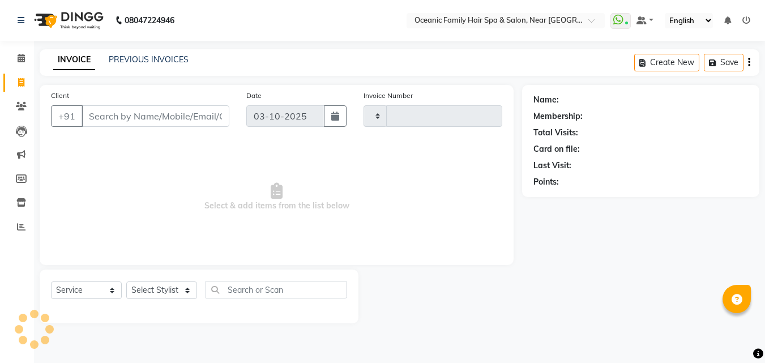
type input "3747"
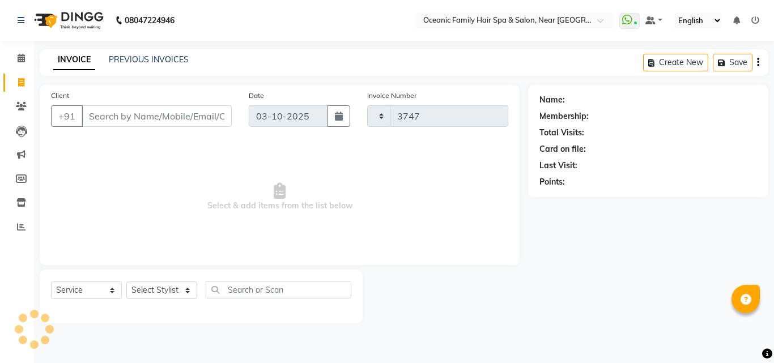
select select "4366"
click at [163, 296] on select "Select Stylist [PERSON_NAME] [PERSON_NAME] [PERSON_NAME] Riyasat [PERSON_NAME] …" at bounding box center [161, 290] width 71 height 18
select select "23947"
click at [126, 281] on select "Select Stylist [PERSON_NAME] [PERSON_NAME] [PERSON_NAME] Riyasat [PERSON_NAME] …" at bounding box center [161, 290] width 71 height 18
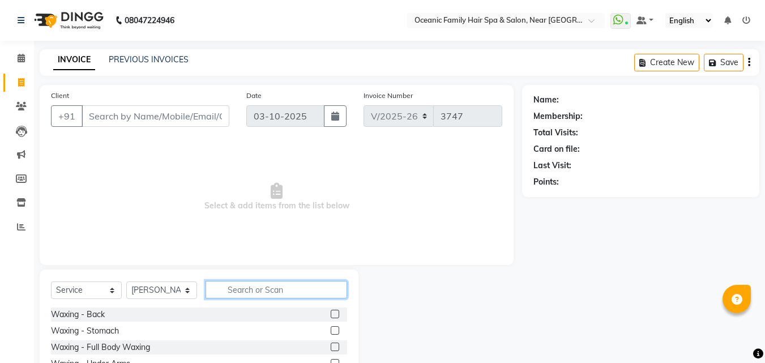
click at [261, 289] on input "text" at bounding box center [277, 290] width 142 height 18
type input "h"
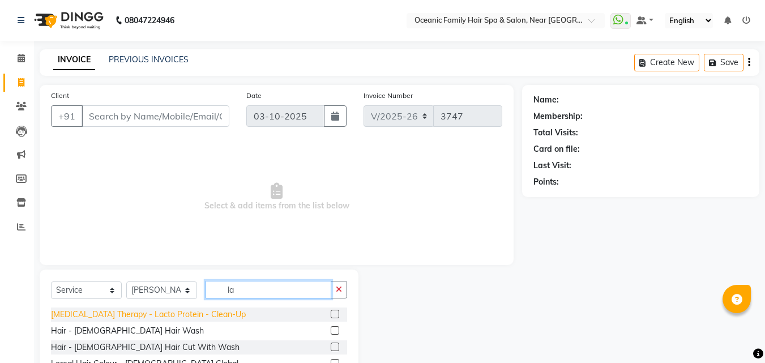
scroll to position [91, 0]
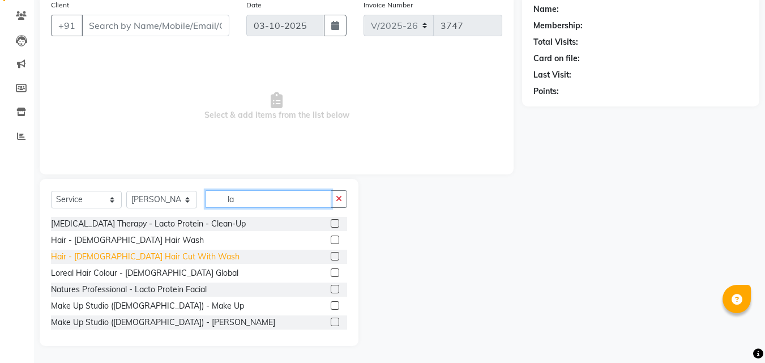
type input "la"
click at [109, 259] on div "Hair - [DEMOGRAPHIC_DATA] Hair Cut With Wash" at bounding box center [145, 257] width 189 height 12
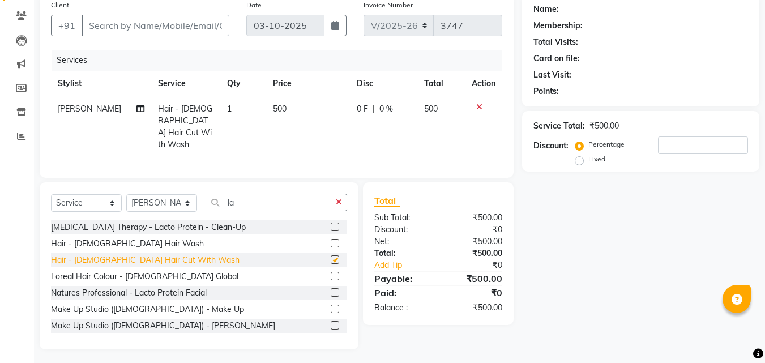
checkbox input "false"
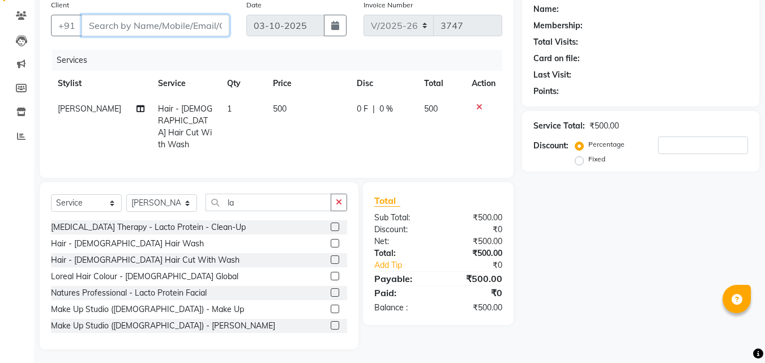
click at [103, 30] on input "Client" at bounding box center [156, 26] width 148 height 22
type input "9"
type input "0"
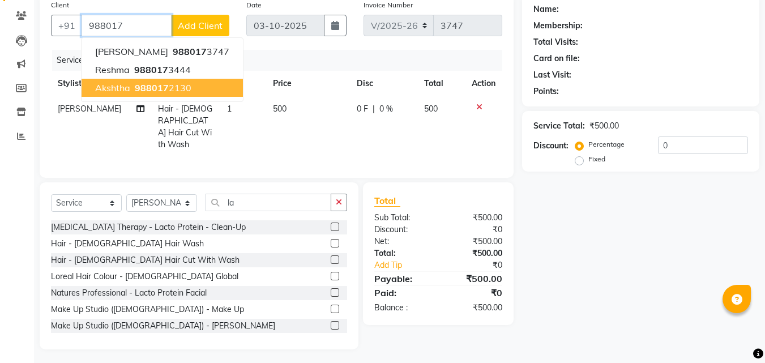
click at [149, 92] on span "988017" at bounding box center [152, 87] width 34 height 11
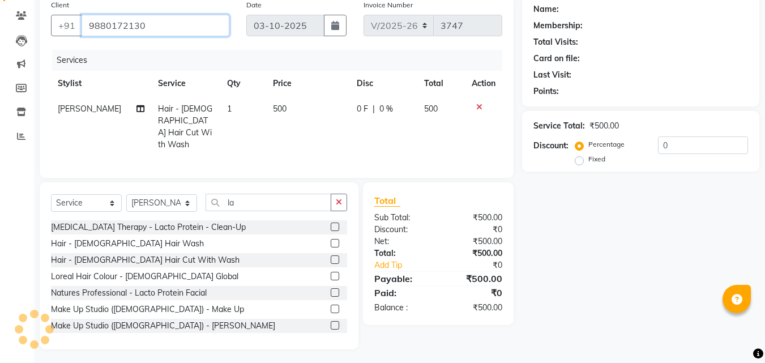
type input "9880172130"
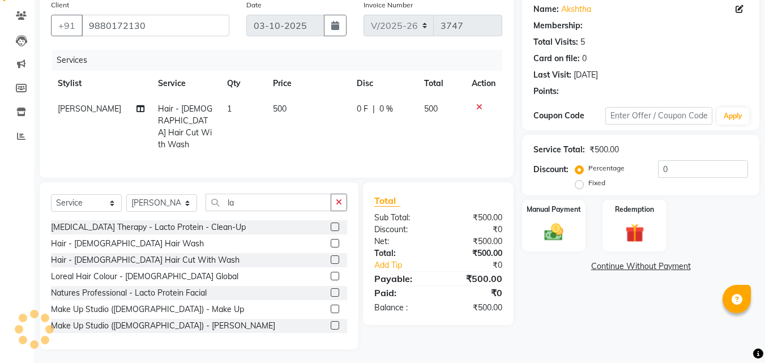
select select "1: Object"
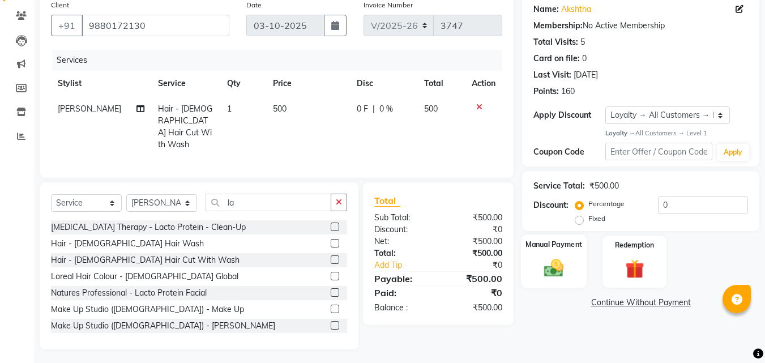
click at [541, 256] on div "Manual Payment" at bounding box center [554, 261] width 66 height 54
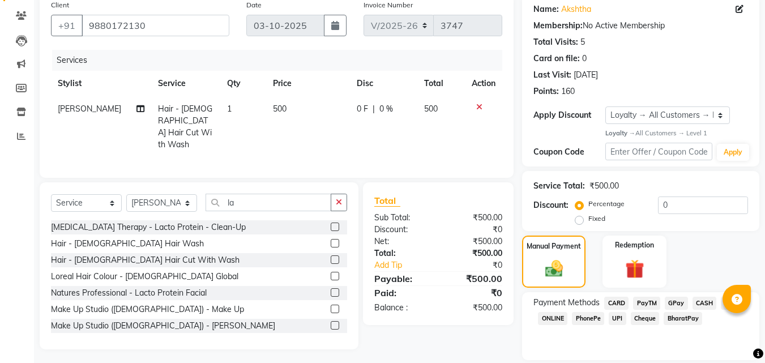
scroll to position [128, 0]
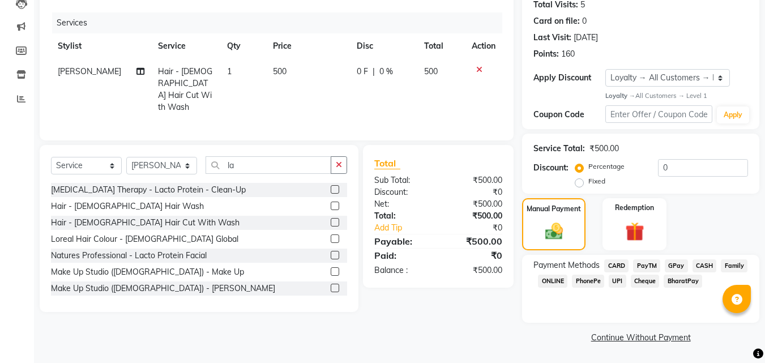
click at [645, 266] on span "PayTM" at bounding box center [646, 265] width 27 height 13
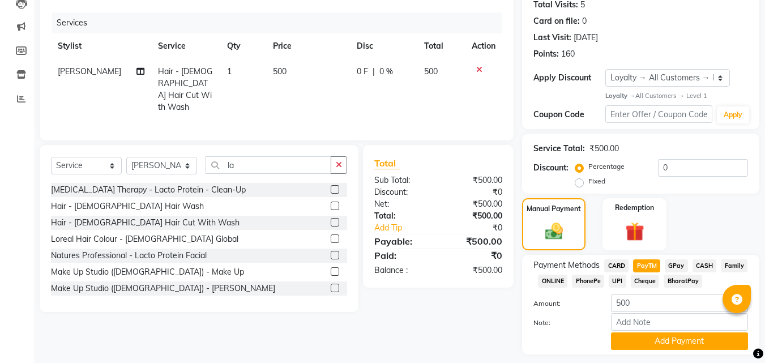
scroll to position [160, 0]
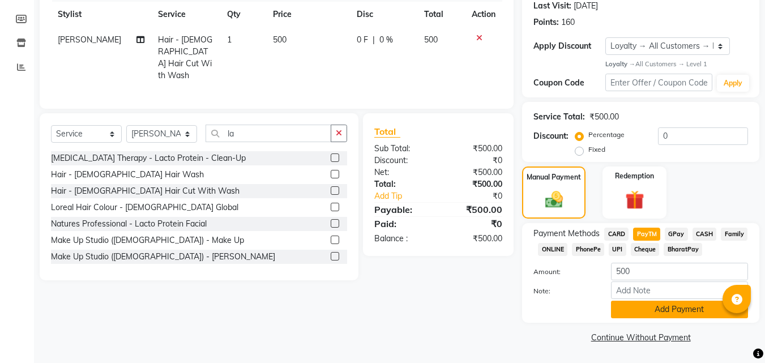
click at [667, 304] on button "Add Payment" at bounding box center [679, 310] width 137 height 18
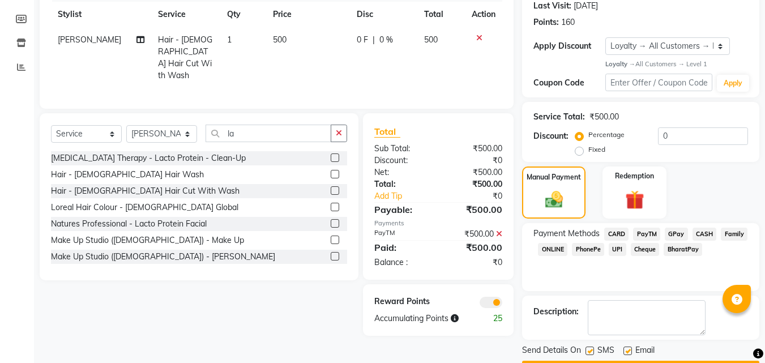
scroll to position [192, 0]
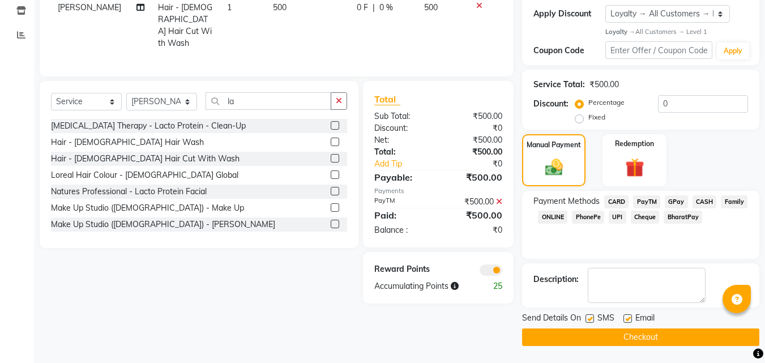
click at [635, 339] on button "Checkout" at bounding box center [640, 337] width 237 height 18
